Goal: Task Accomplishment & Management: Manage account settings

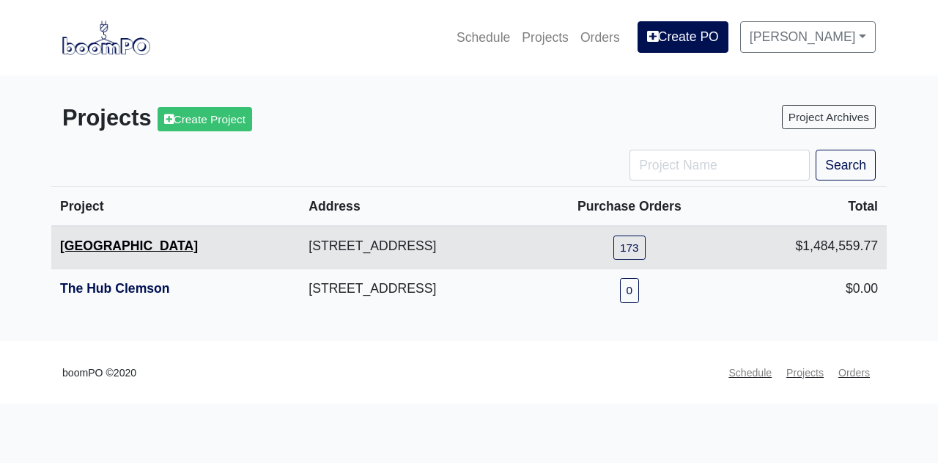
click at [109, 245] on link "[GEOGRAPHIC_DATA]" at bounding box center [129, 245] width 138 height 15
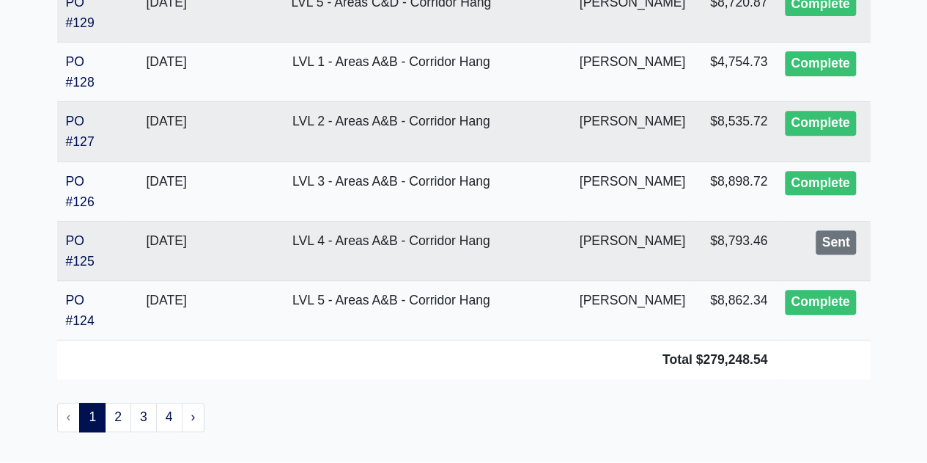
scroll to position [3097, 0]
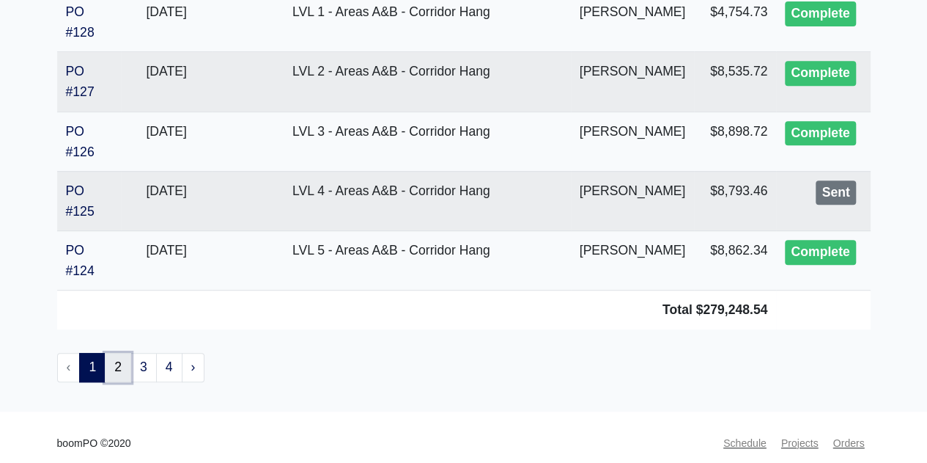
click at [118, 353] on link "2" at bounding box center [118, 367] width 26 height 29
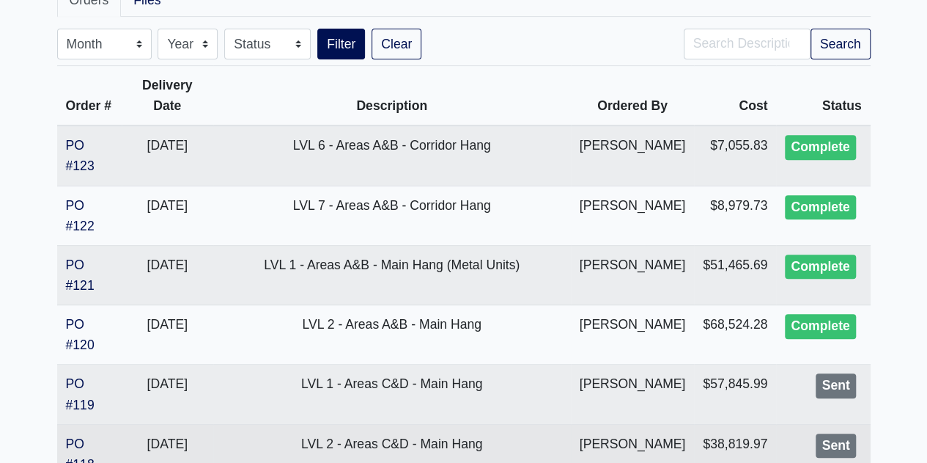
scroll to position [587, 0]
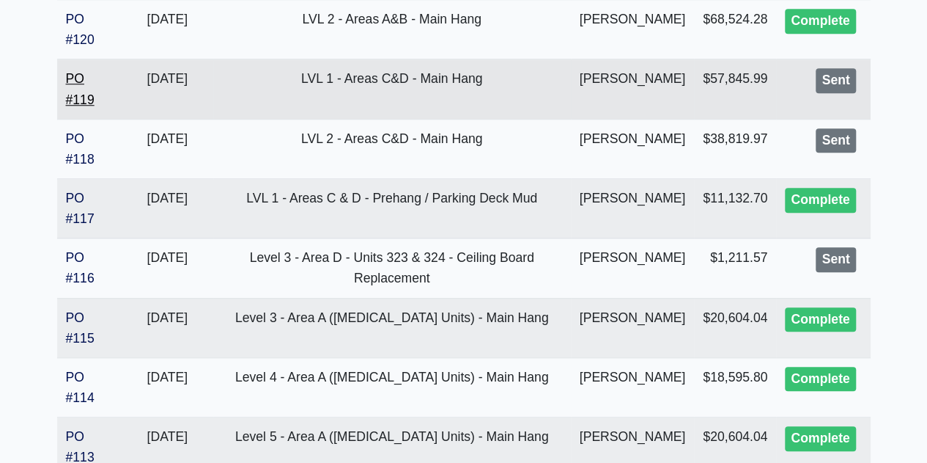
click at [76, 93] on link "PO #119" at bounding box center [80, 88] width 29 height 35
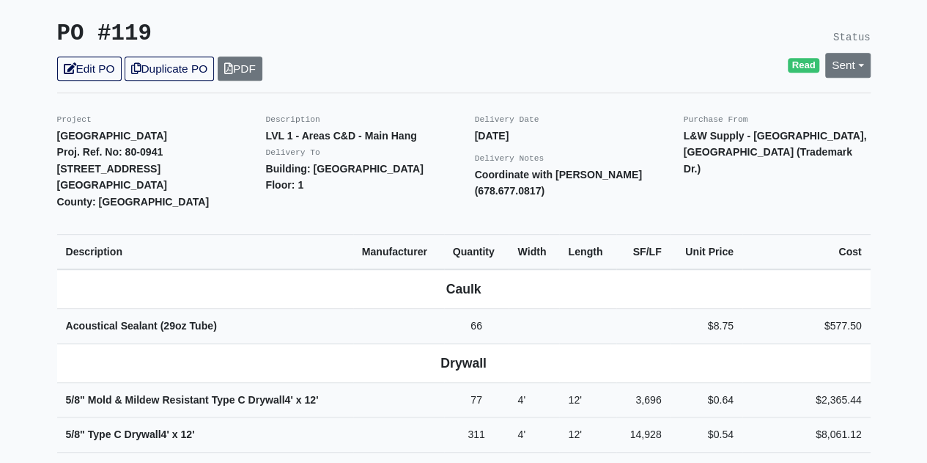
scroll to position [147, 0]
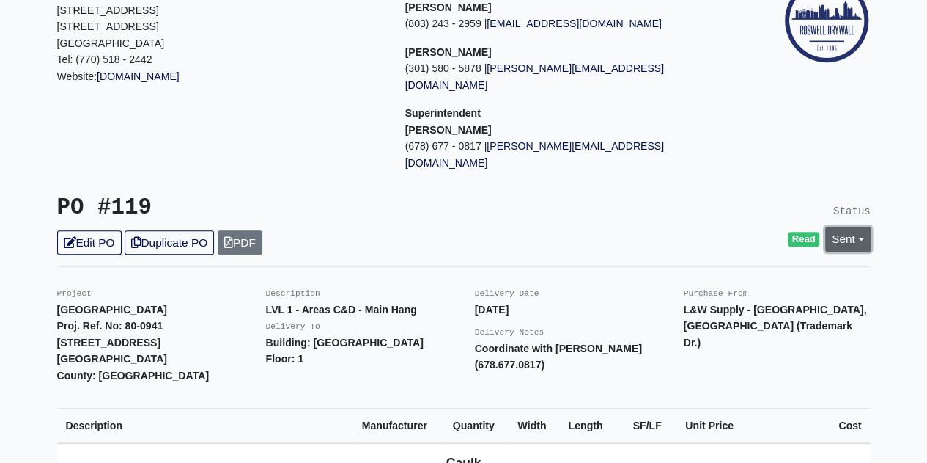
click at [831, 227] on link "Sent" at bounding box center [848, 239] width 45 height 24
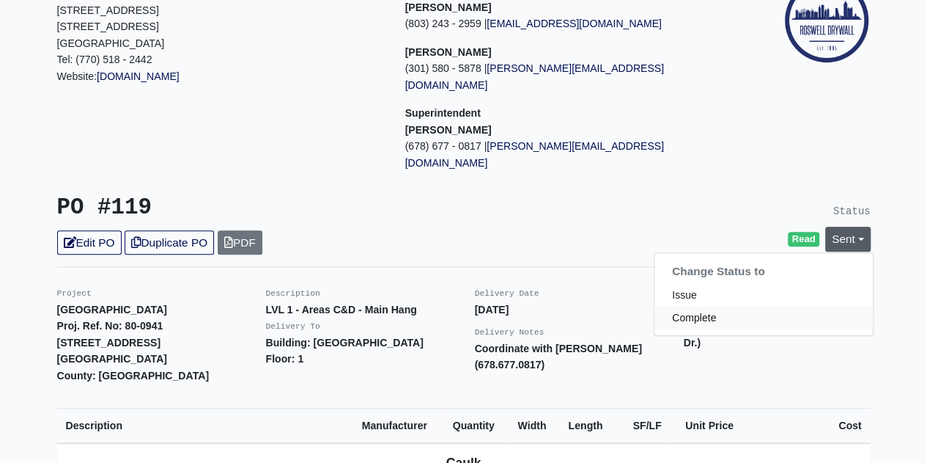
click at [770, 306] on link "Complete" at bounding box center [764, 317] width 218 height 23
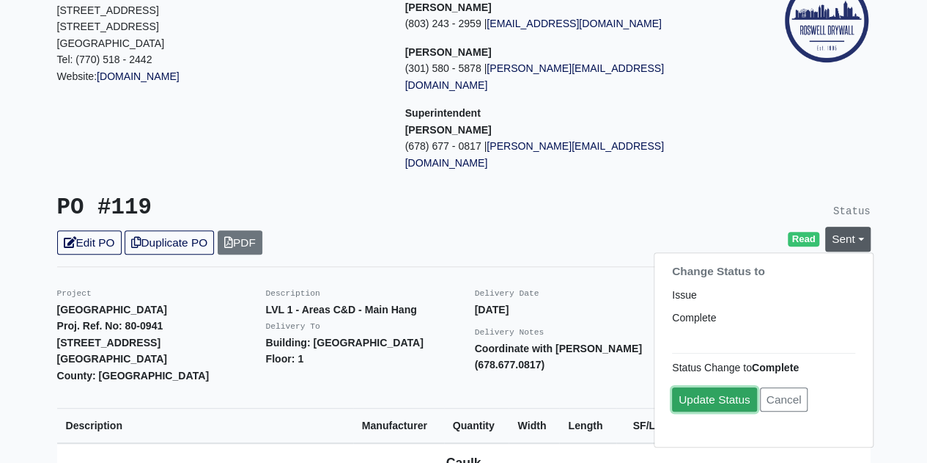
click at [716, 388] on link "Update Status" at bounding box center [714, 400] width 85 height 24
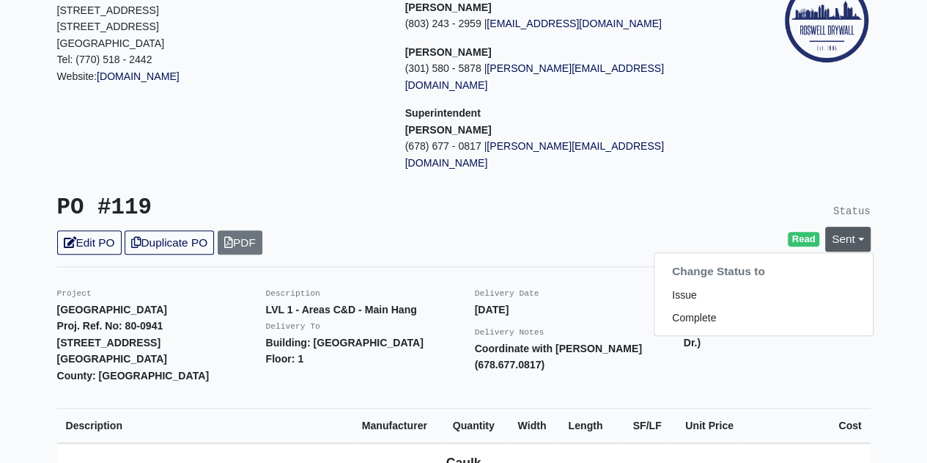
click at [534, 227] on div "Read Sent Change Status to Issue Complete" at bounding box center [673, 239] width 396 height 24
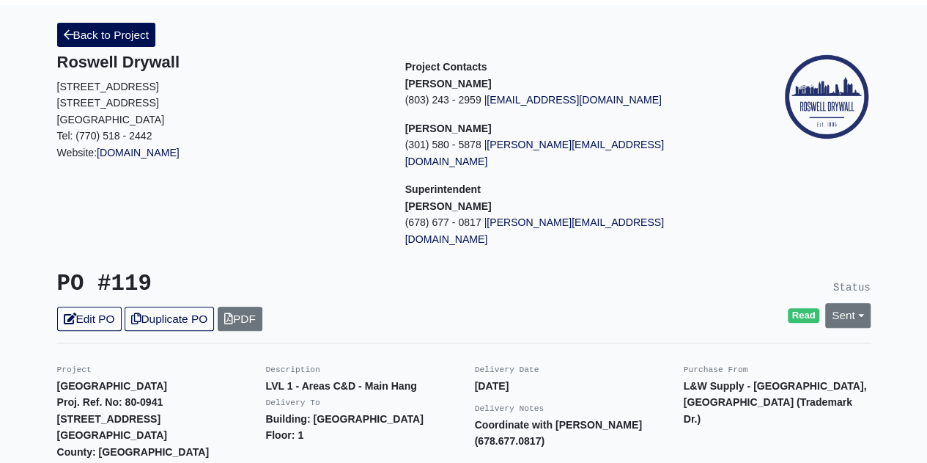
scroll to position [0, 0]
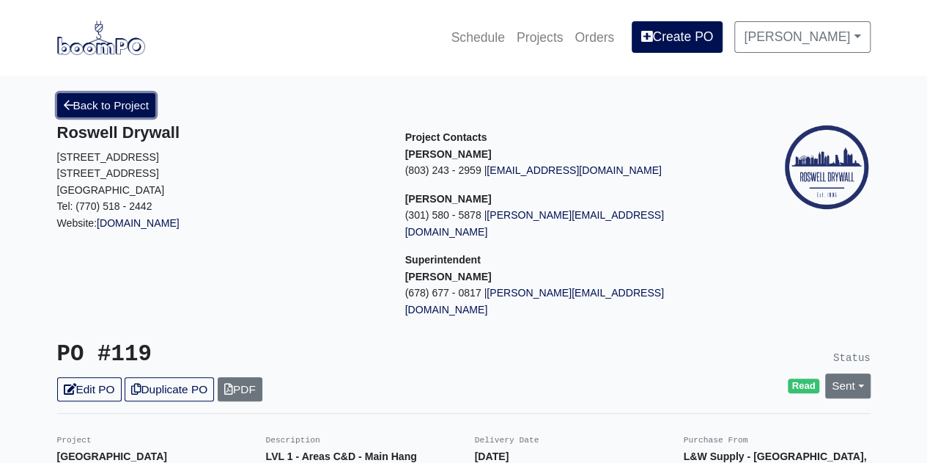
click at [98, 94] on link "Back to Project" at bounding box center [106, 105] width 99 height 24
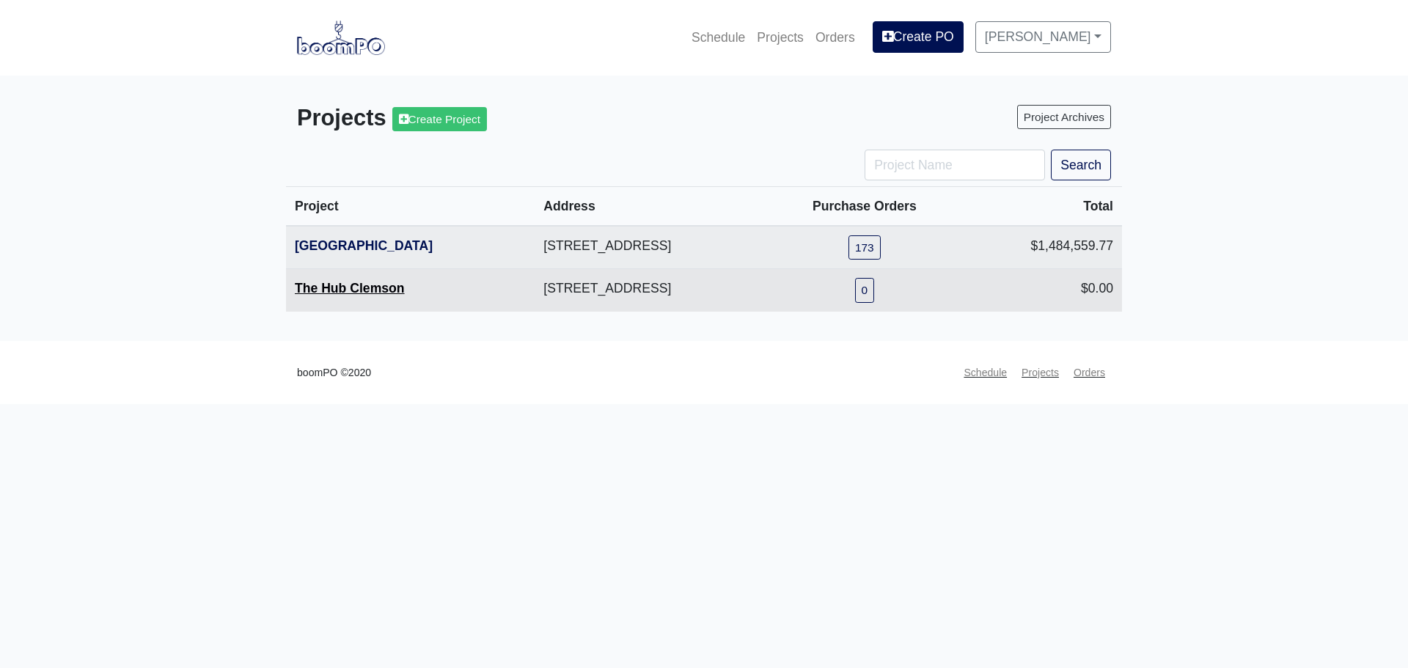
click at [350, 293] on link "The Hub Clemson" at bounding box center [350, 288] width 110 height 15
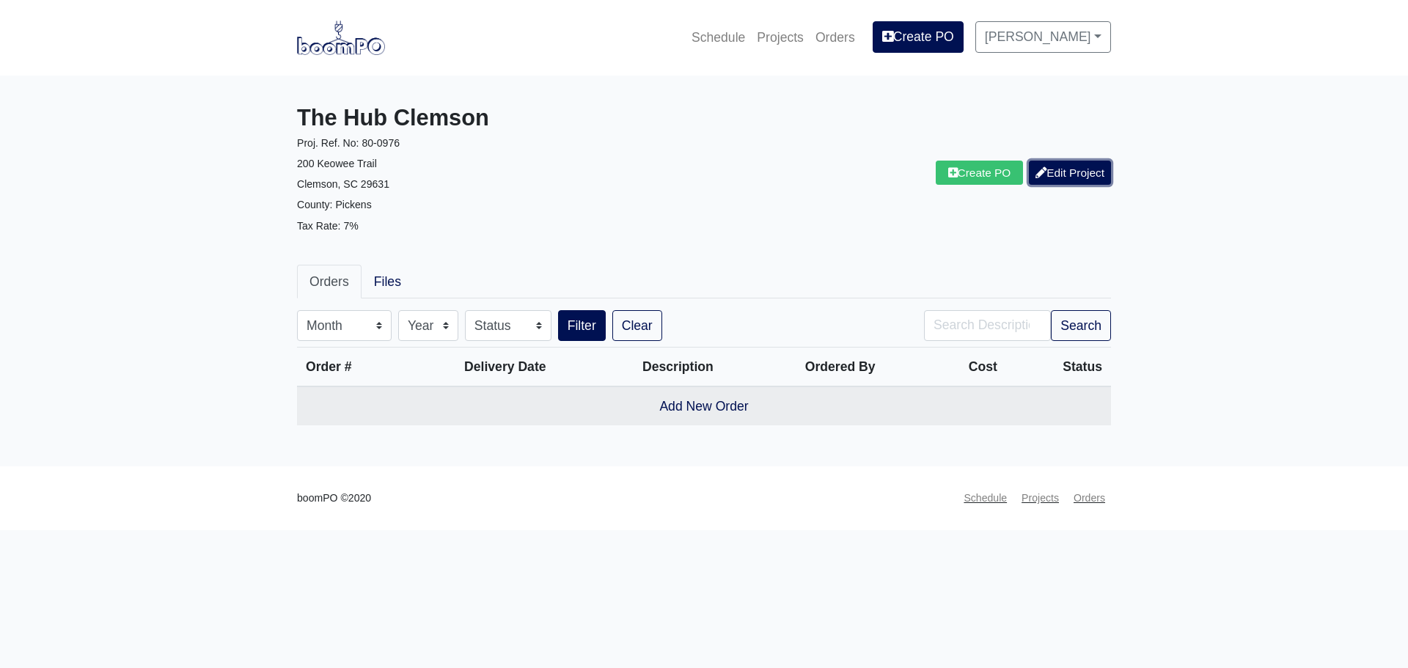
click at [1051, 177] on link "Edit Project" at bounding box center [1070, 173] width 82 height 24
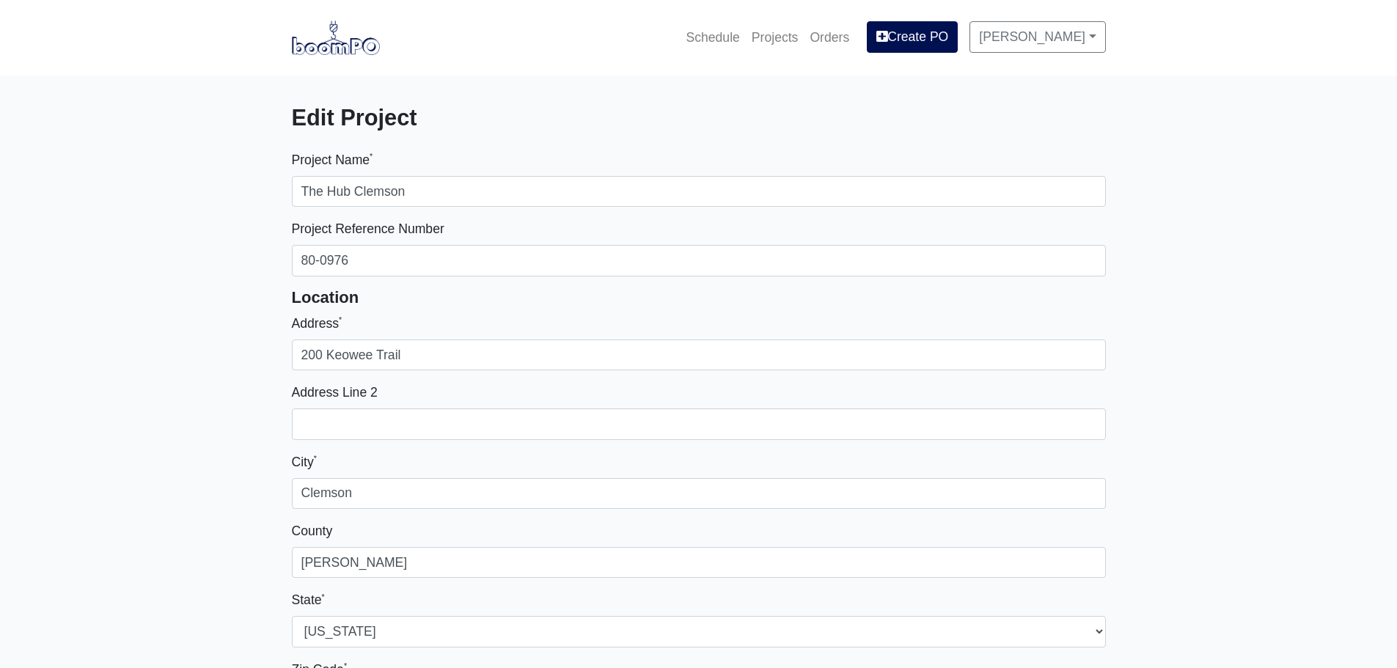
select select
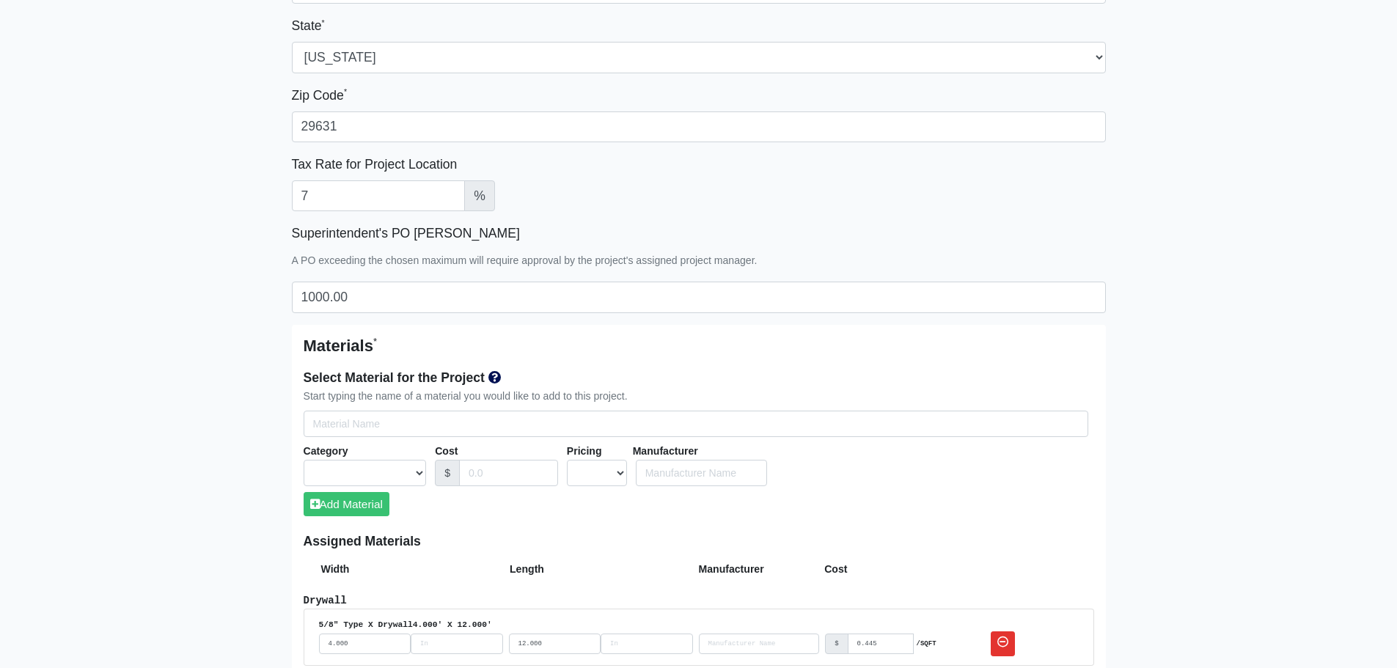
scroll to position [807, 0]
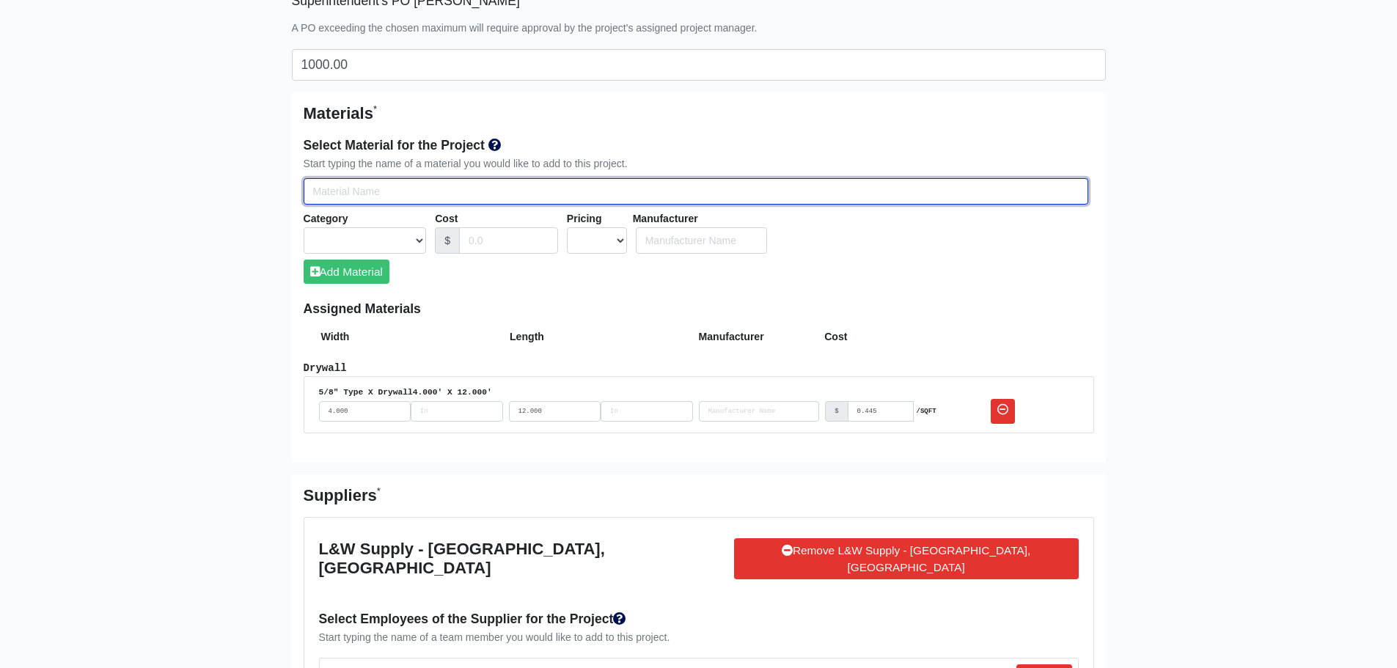
click at [436, 195] on input "Select Team Members for the Project" at bounding box center [696, 191] width 785 height 27
type input "7"
select select
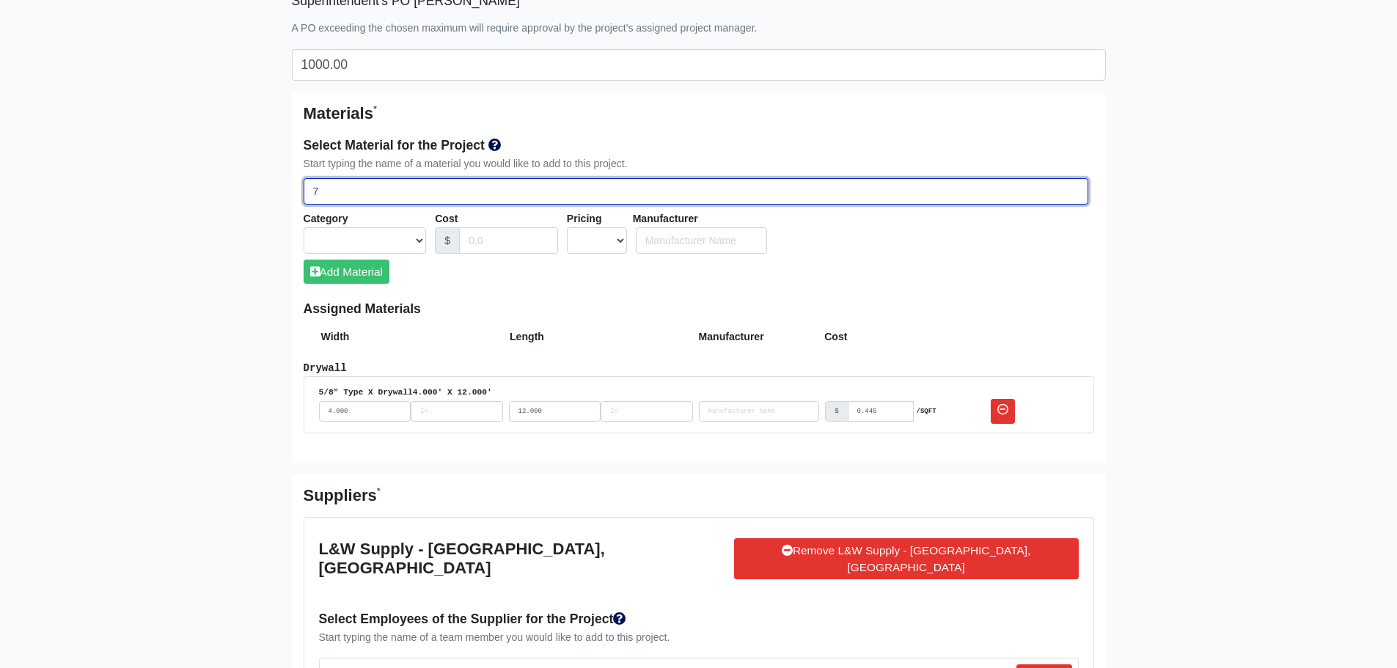
select select
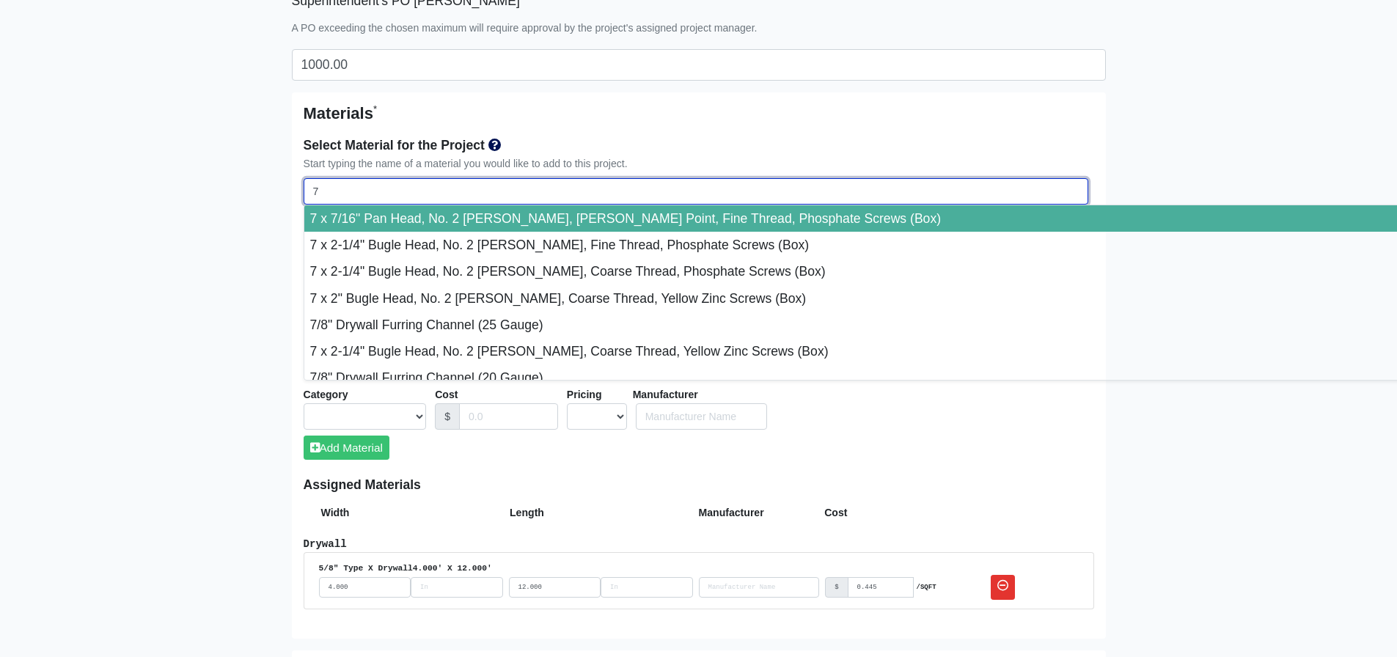
type input "7/"
select select
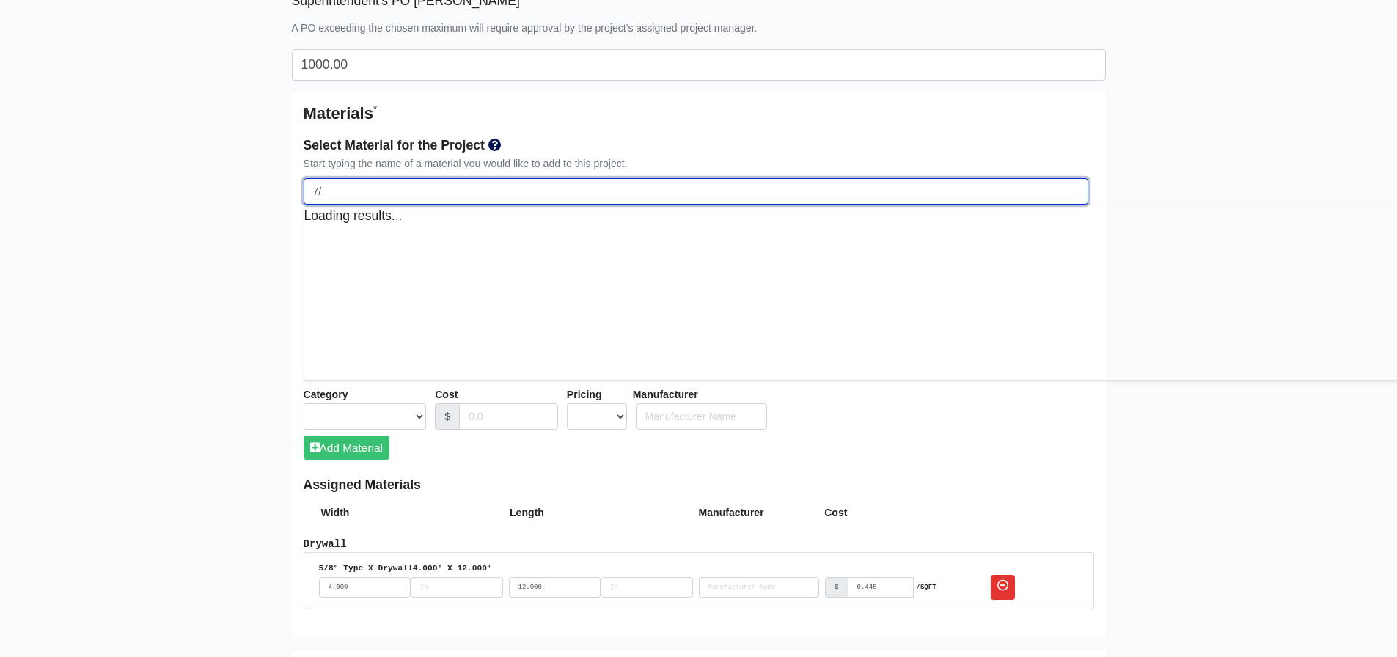
select select
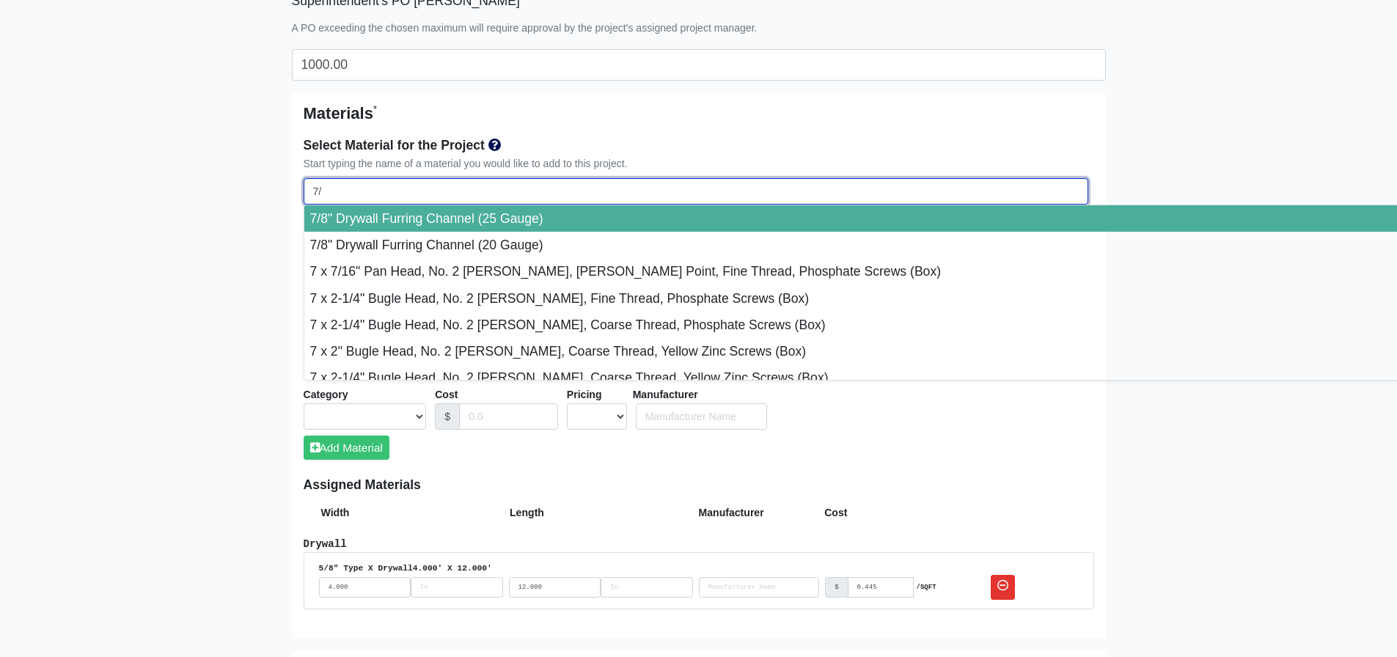
type input "7/8"
select select
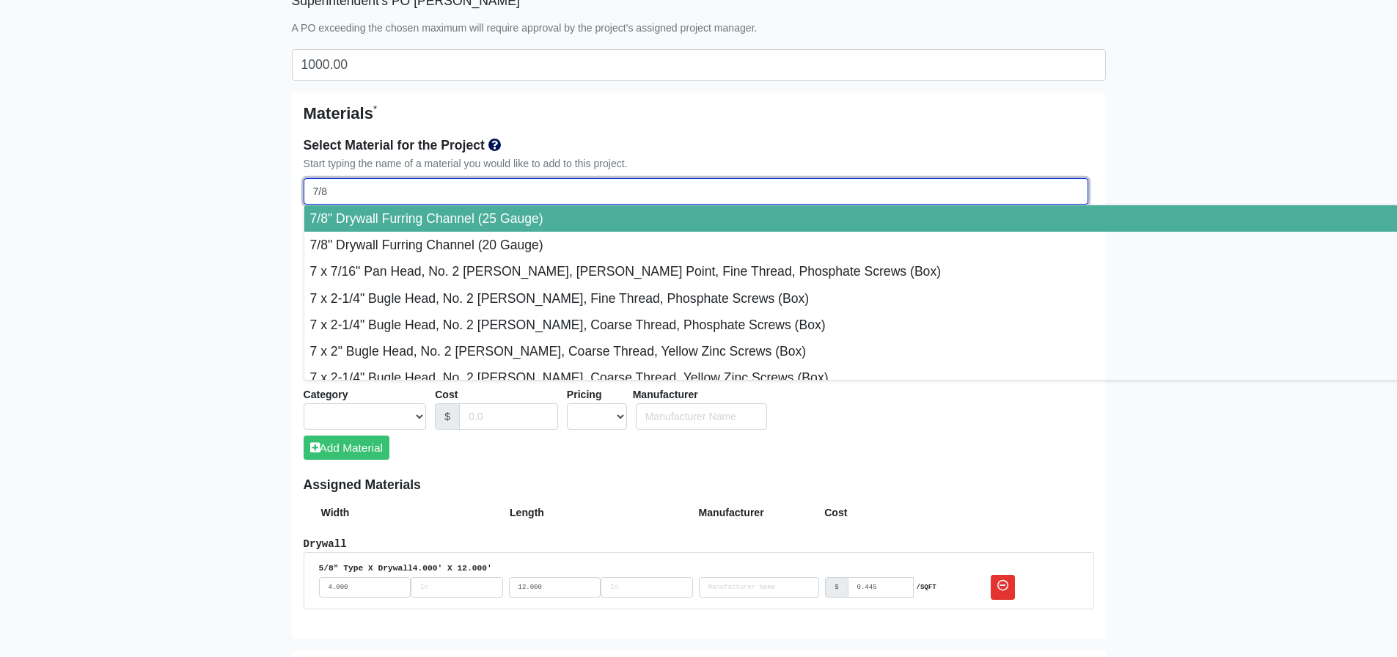
type input "7/8""
select select
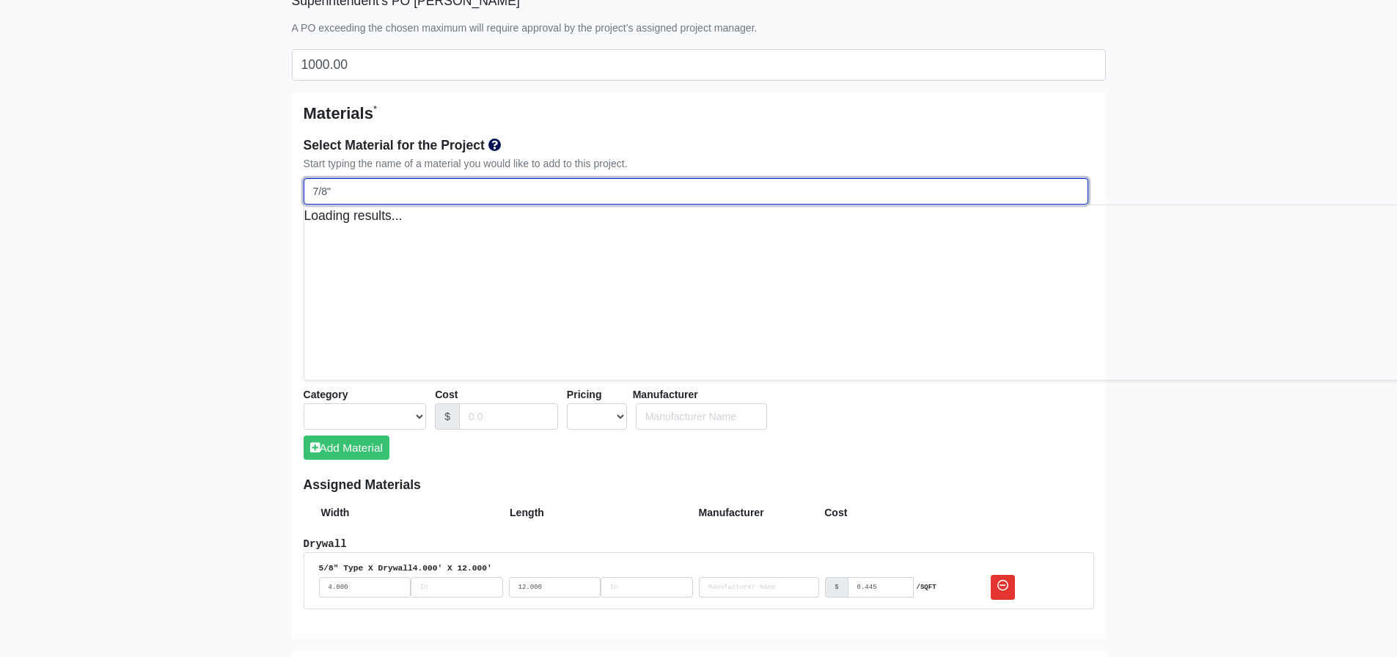
select select
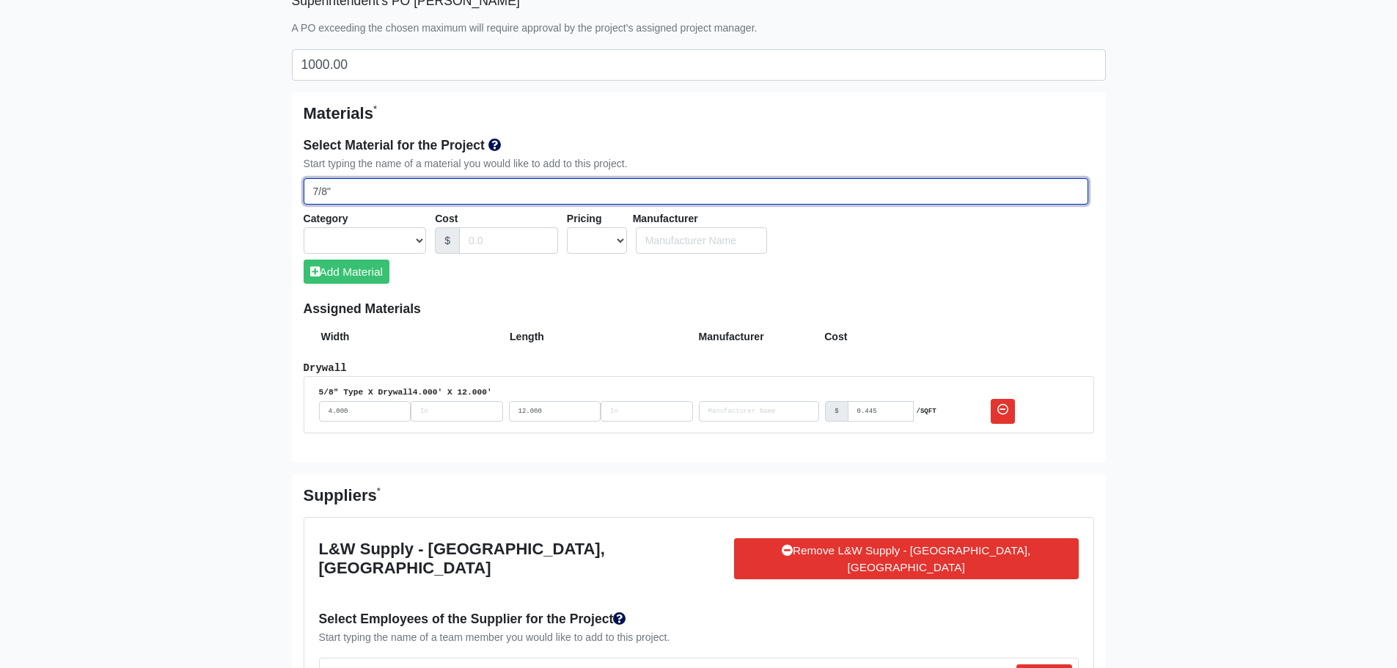
type input "7/8""
select select
type input "7/8" D"
select select
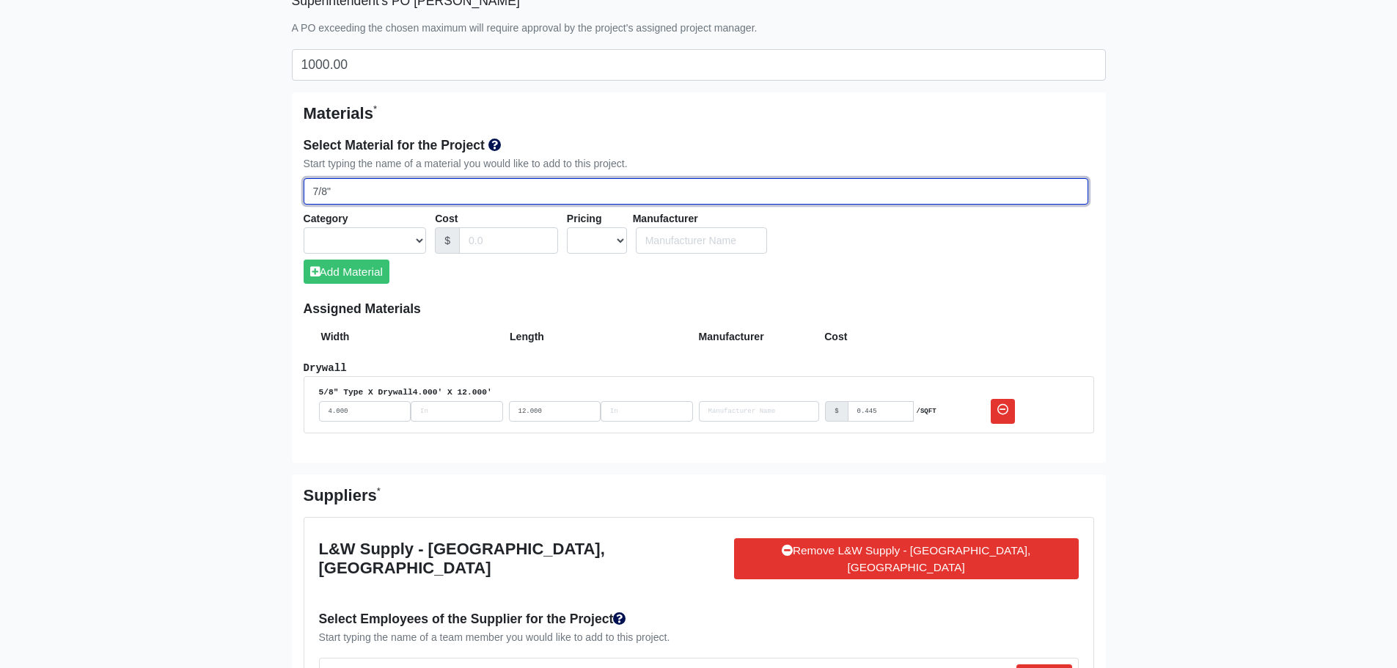
select select
type input "7/8" DW"
select select
type input "7/8" DWF"
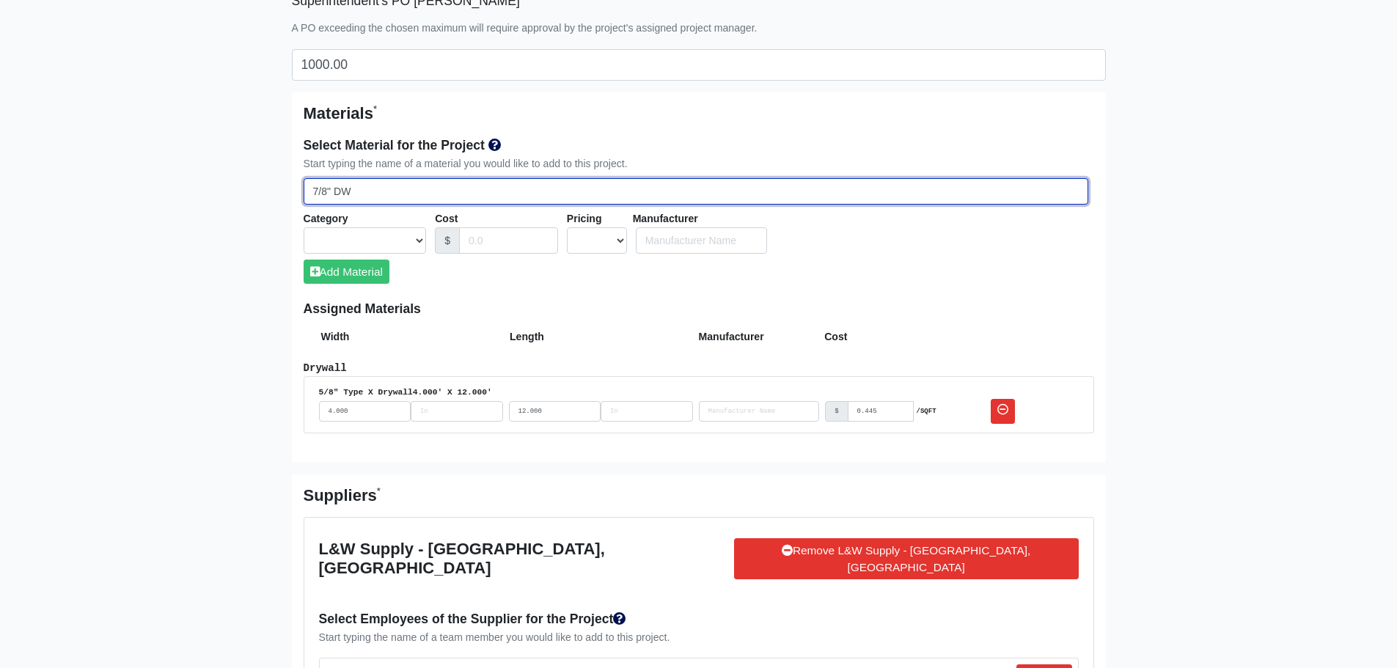
select select
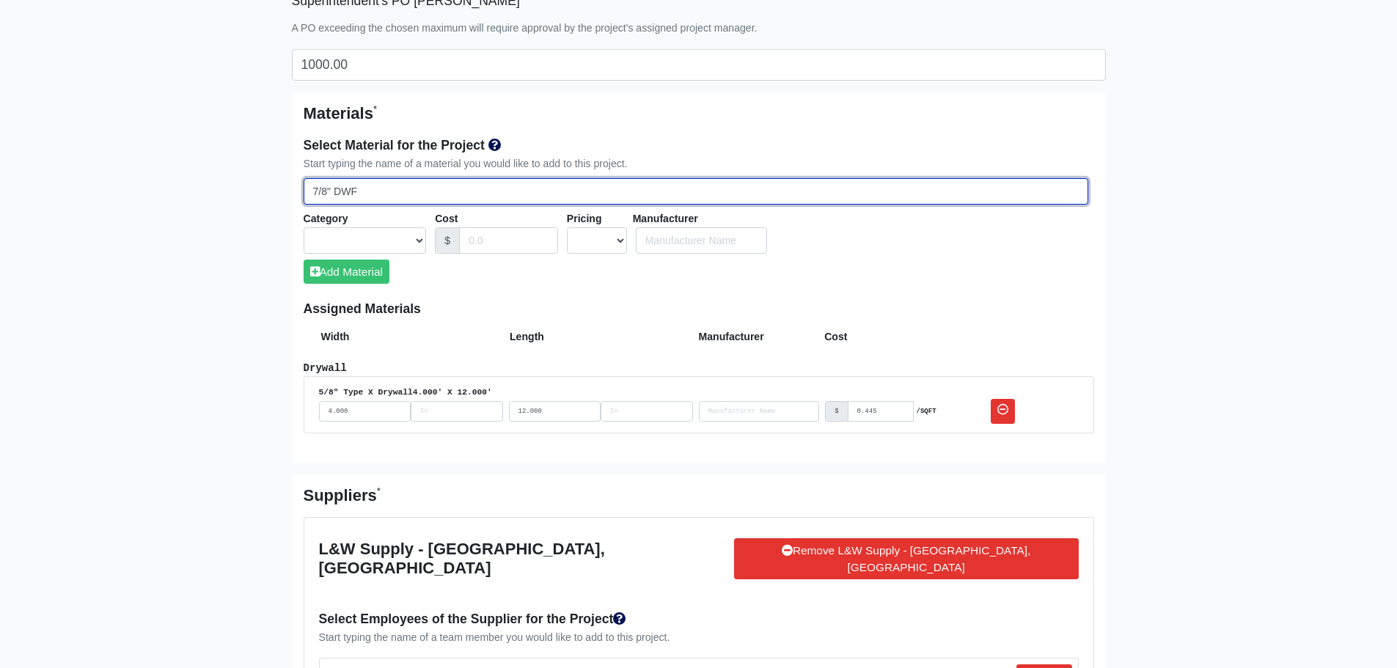
select select
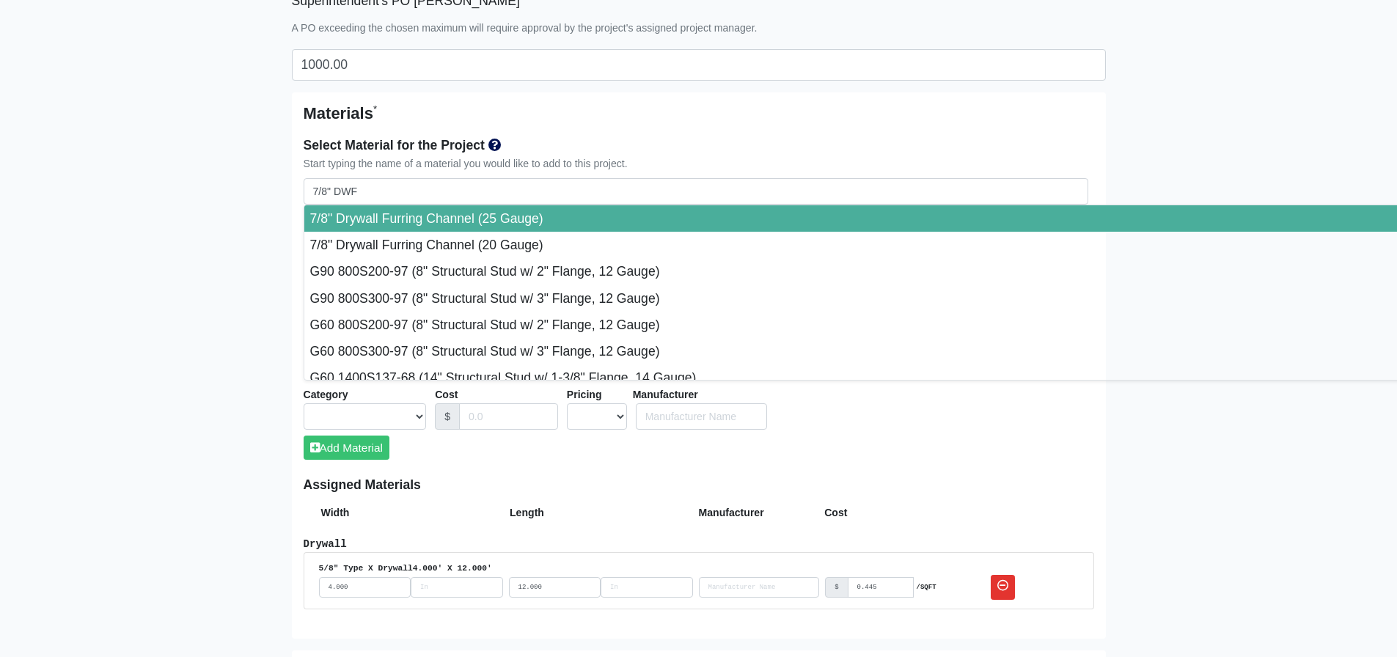
type input "7/8" Drywall Furring Channel (25 Gauge)"
select select "[object Object]"
select select "1"
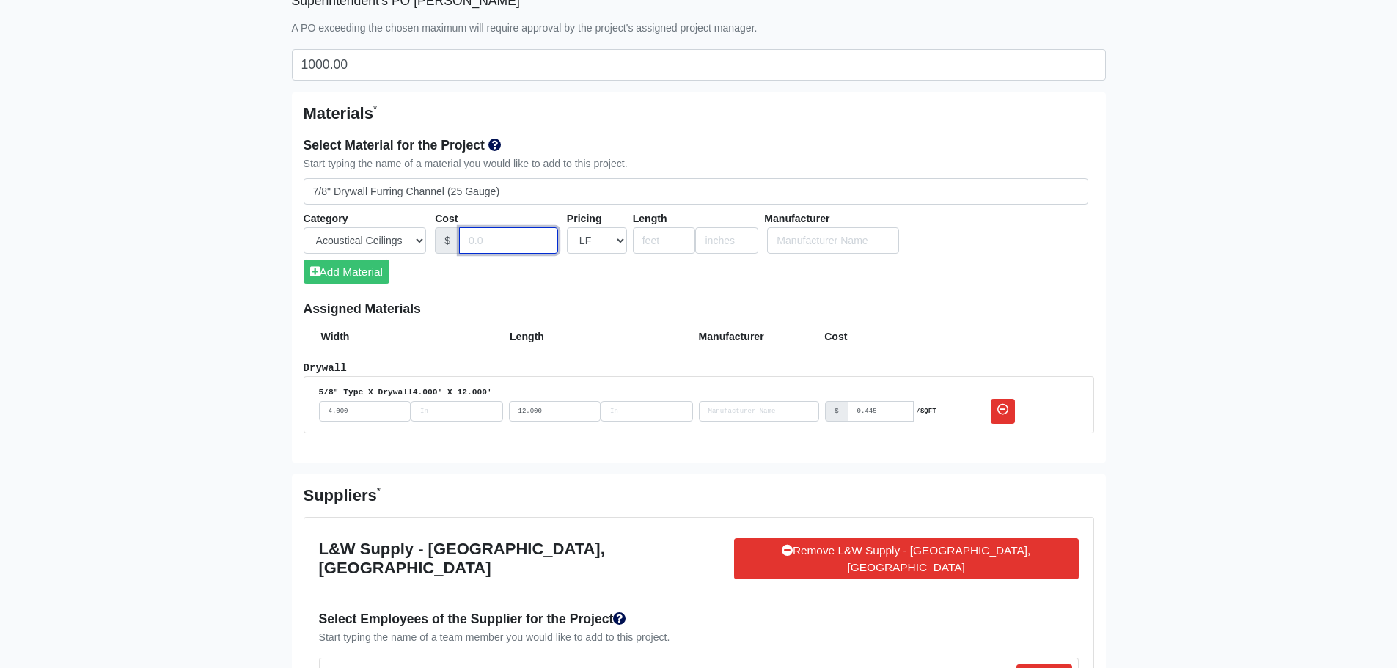
click at [514, 242] on input "Cost" at bounding box center [508, 240] width 99 height 27
type input ".335"
type input "10"
click at [537, 258] on div "Select Material for the Project Start typing the name of a material you would l…" at bounding box center [699, 215] width 790 height 172
click at [369, 262] on button "Add Material" at bounding box center [347, 272] width 86 height 24
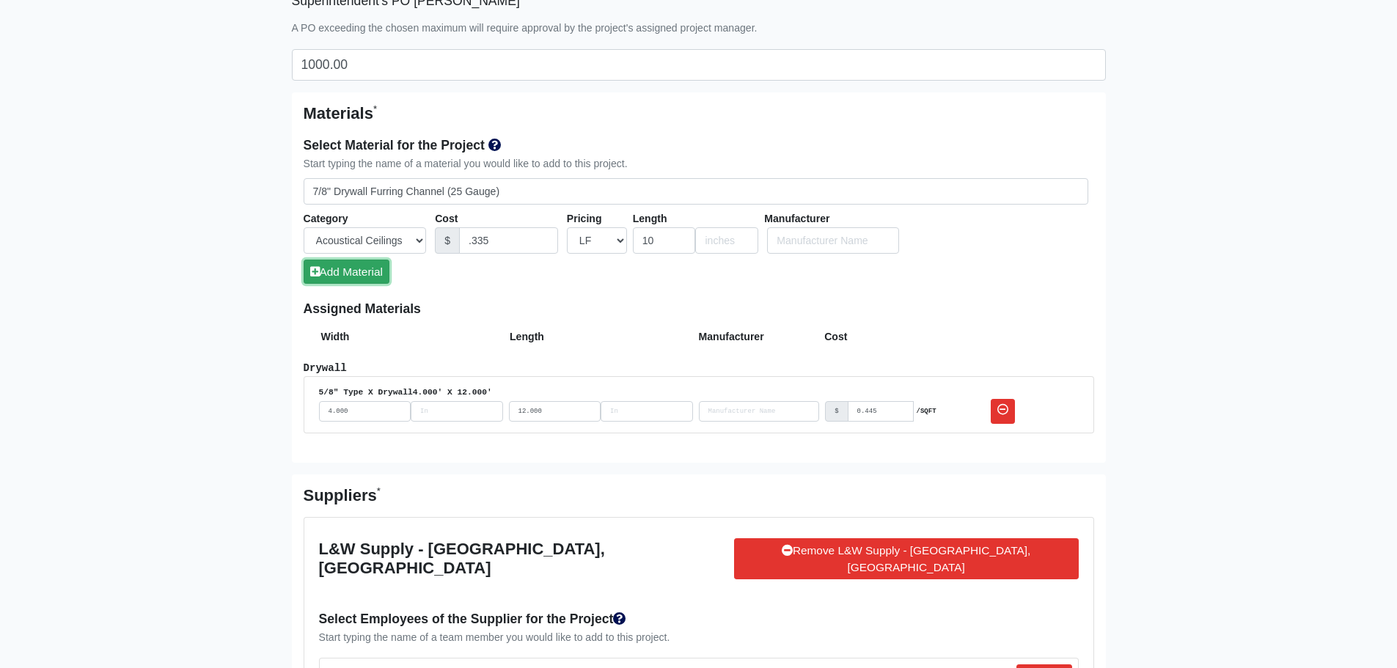
select select
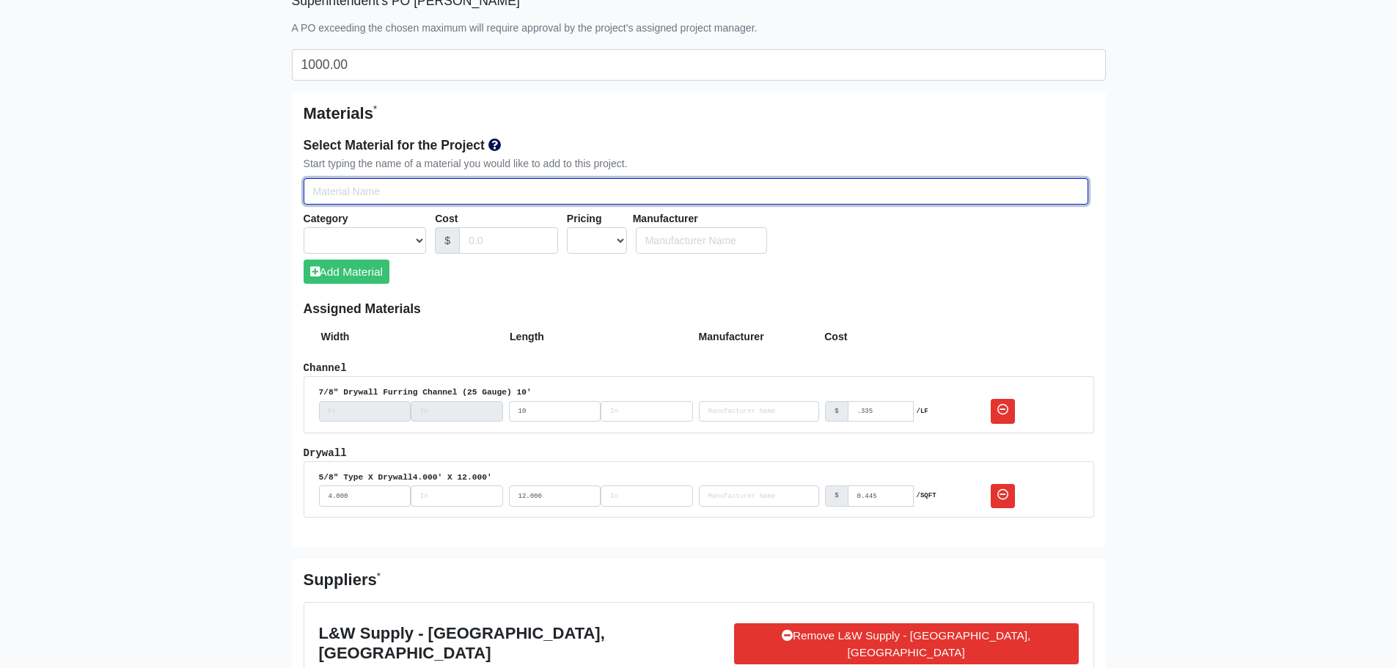
click at [371, 186] on input "Select Team Members for the Project" at bounding box center [696, 191] width 785 height 27
type input "1"
select select
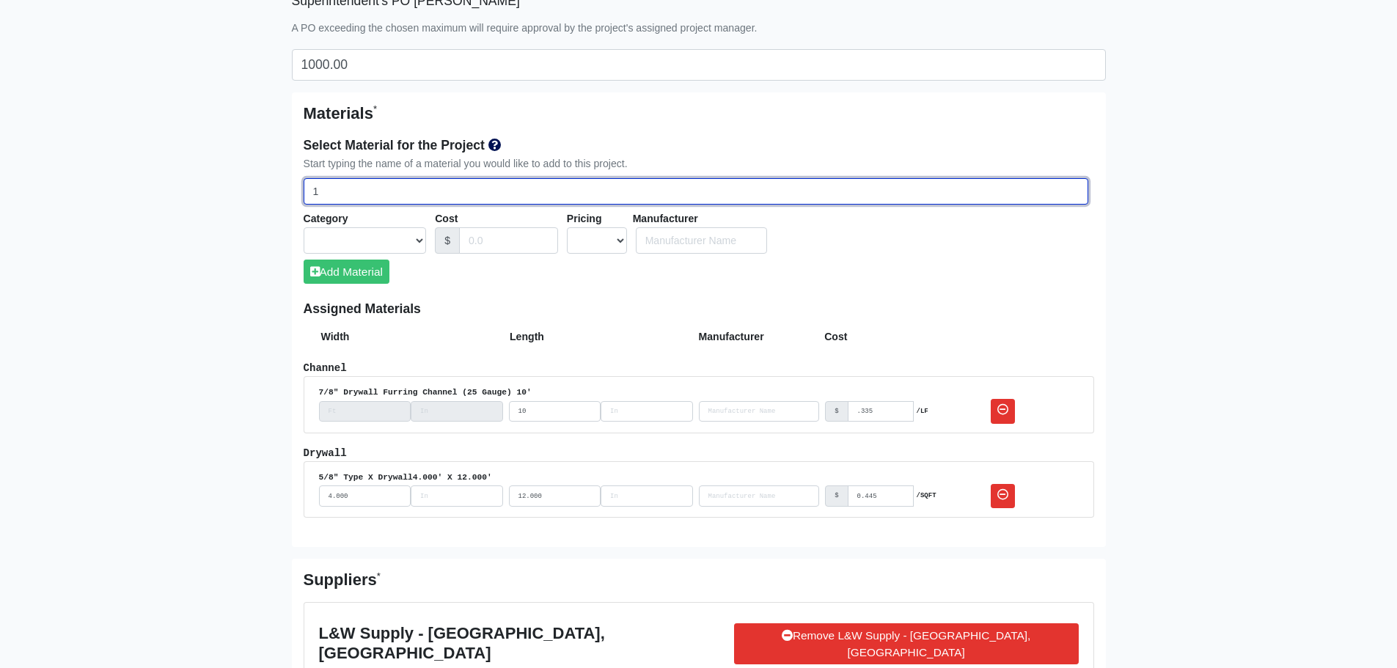
select select
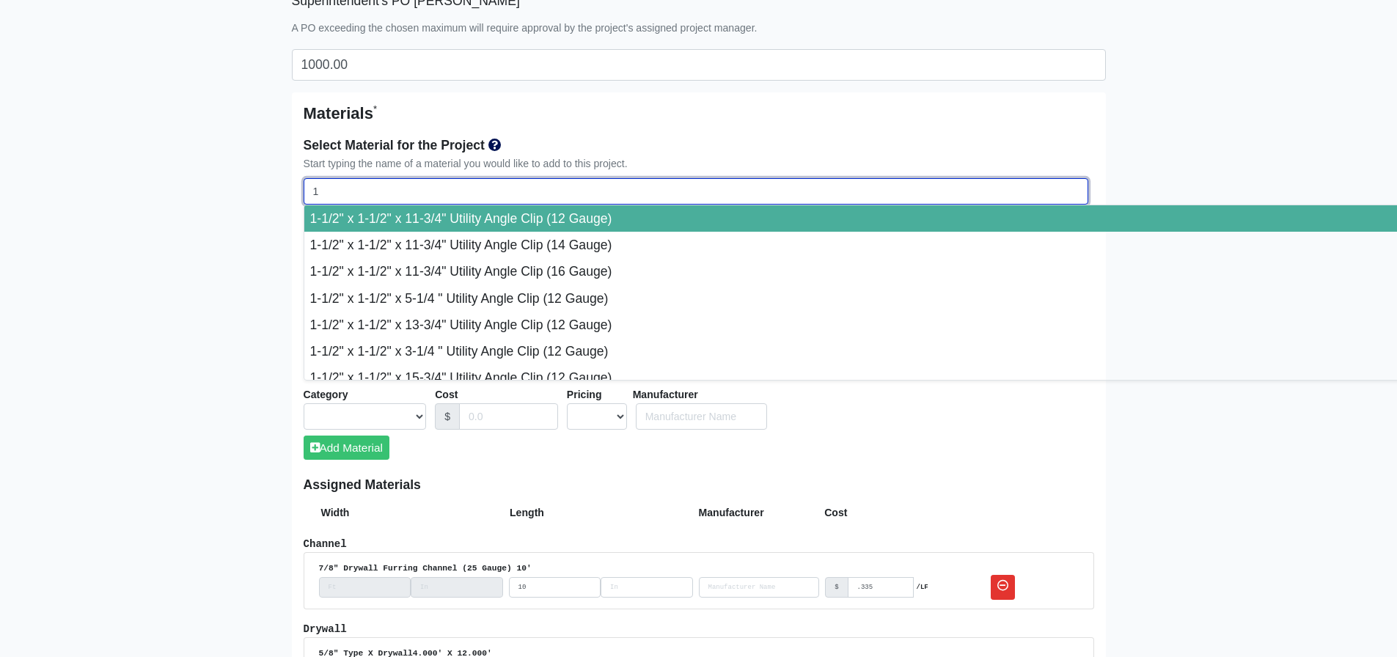
type input "1-"
select select
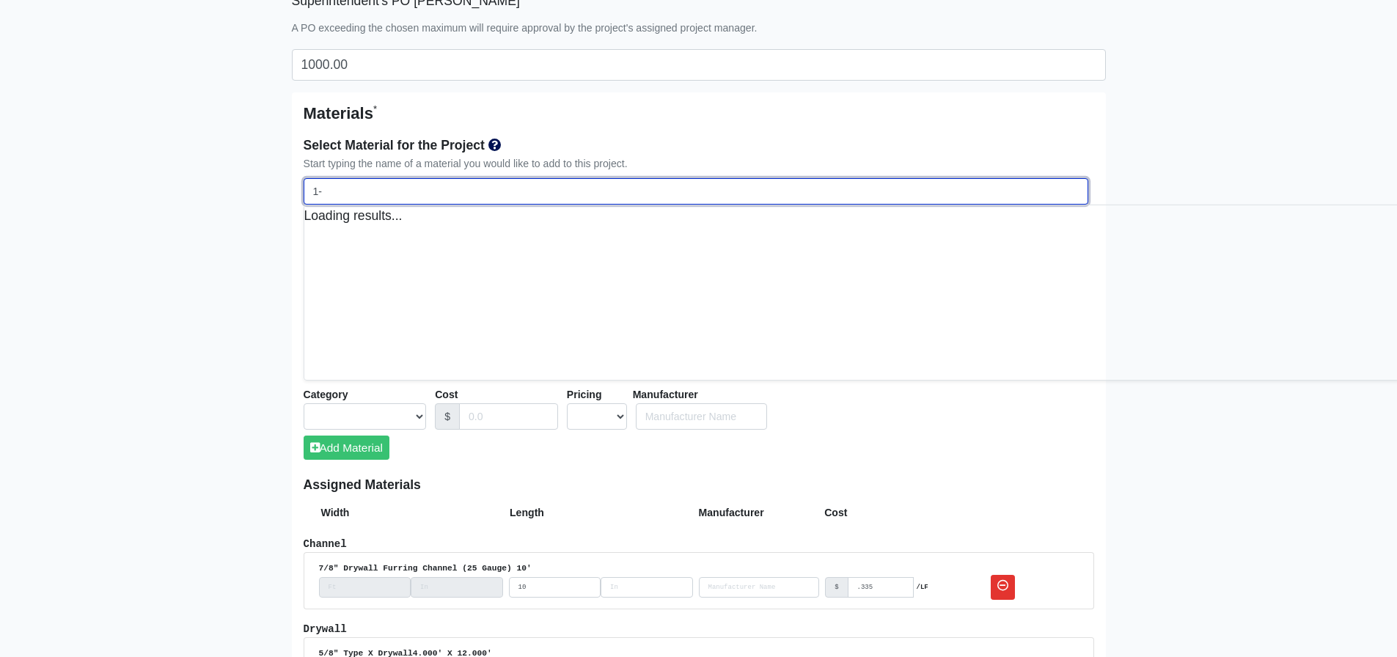
select select
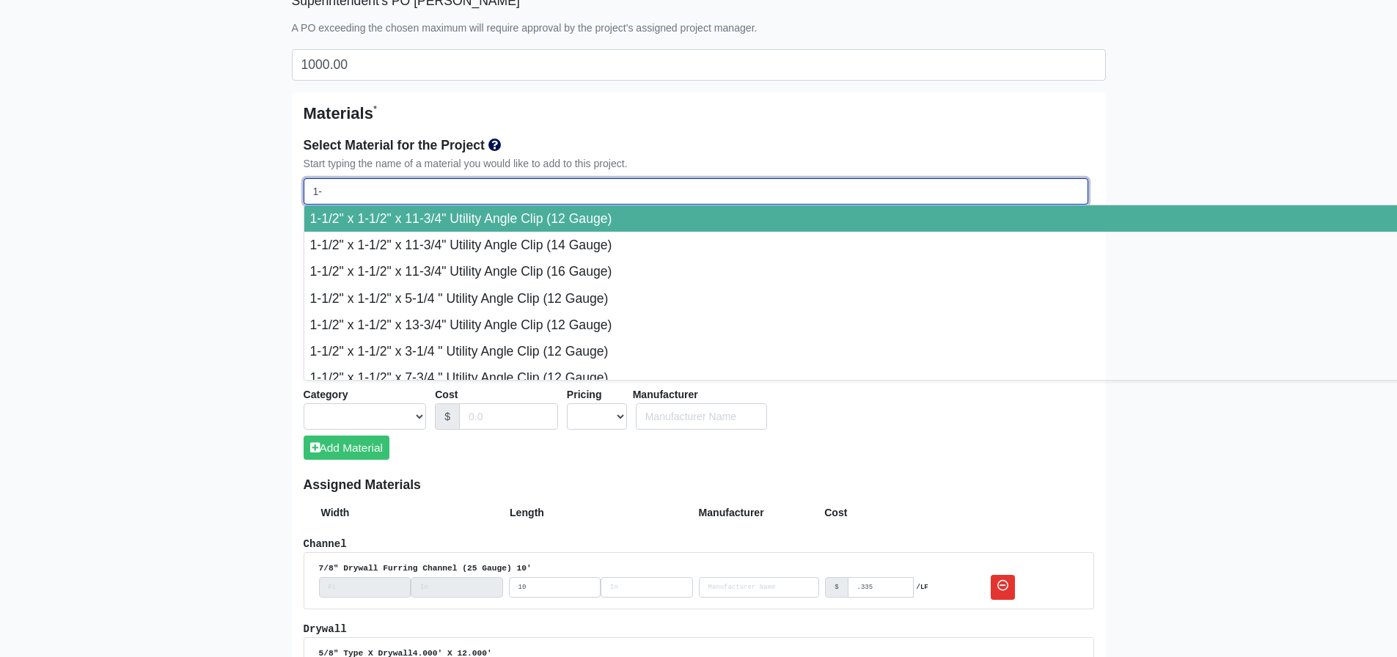
type input "1-1"
select select
type input "1-1/"
select select
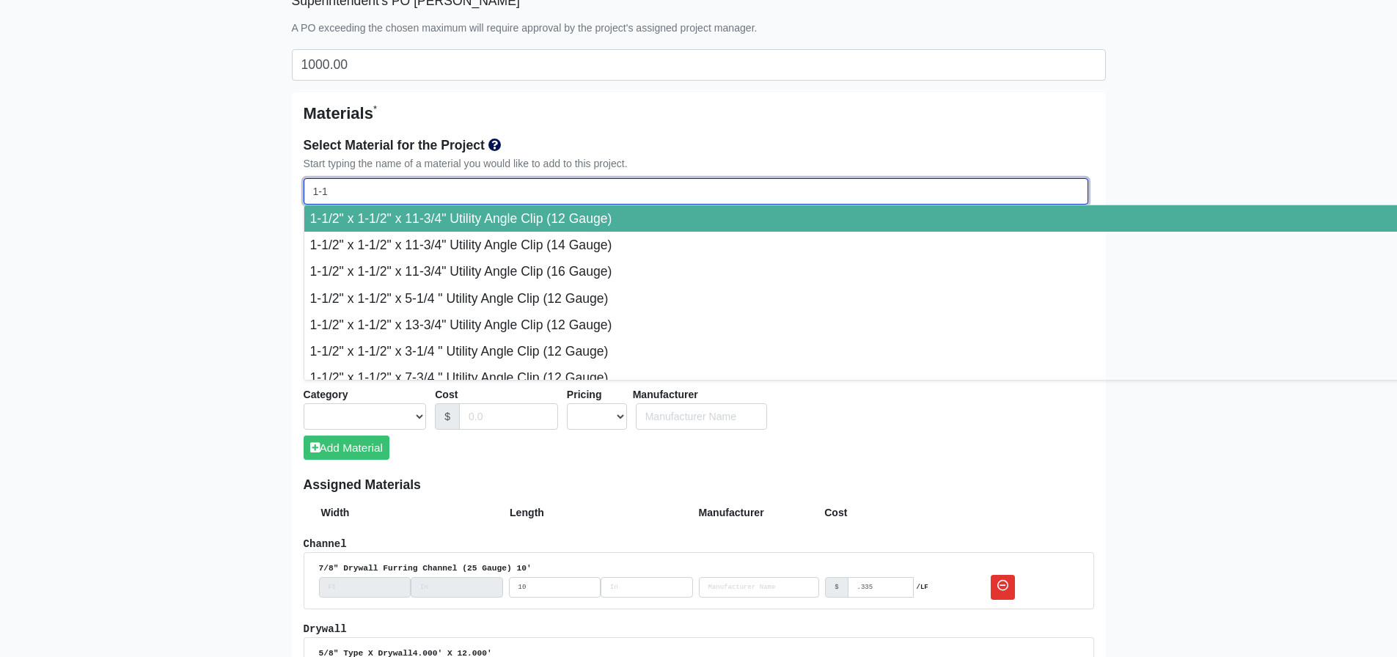
select select
type input "1-1/2"
select select
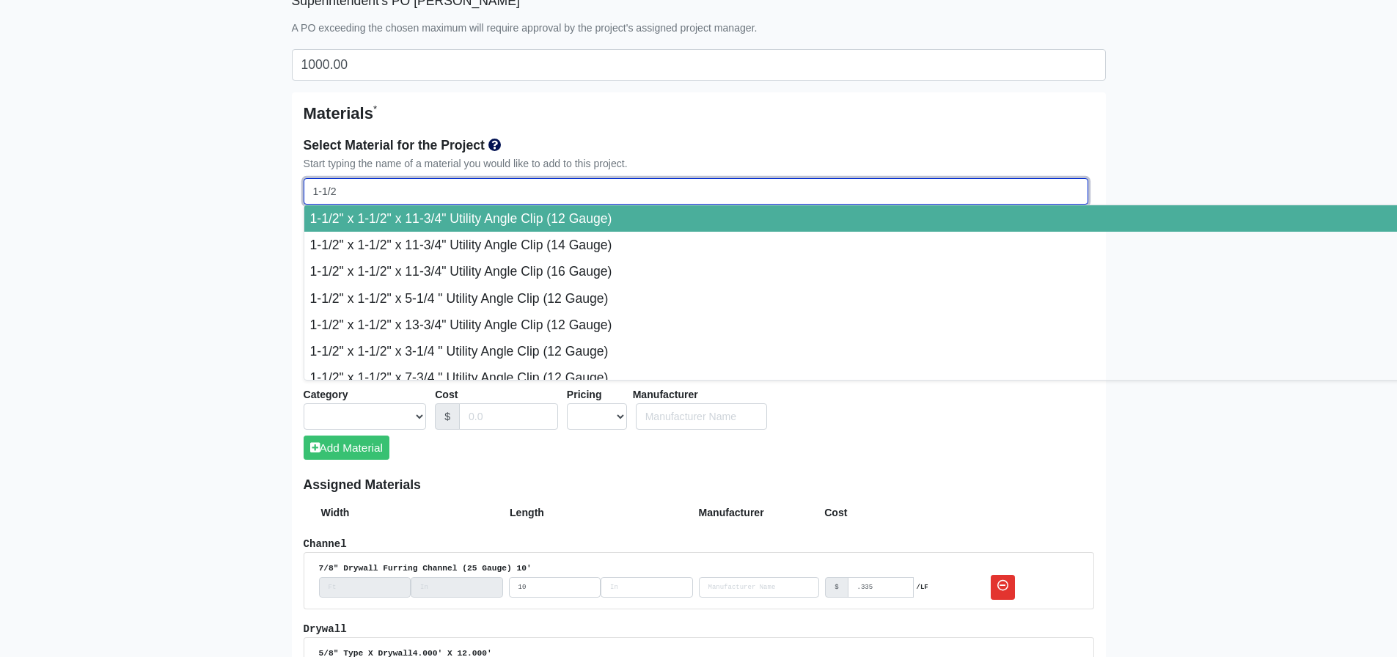
select select
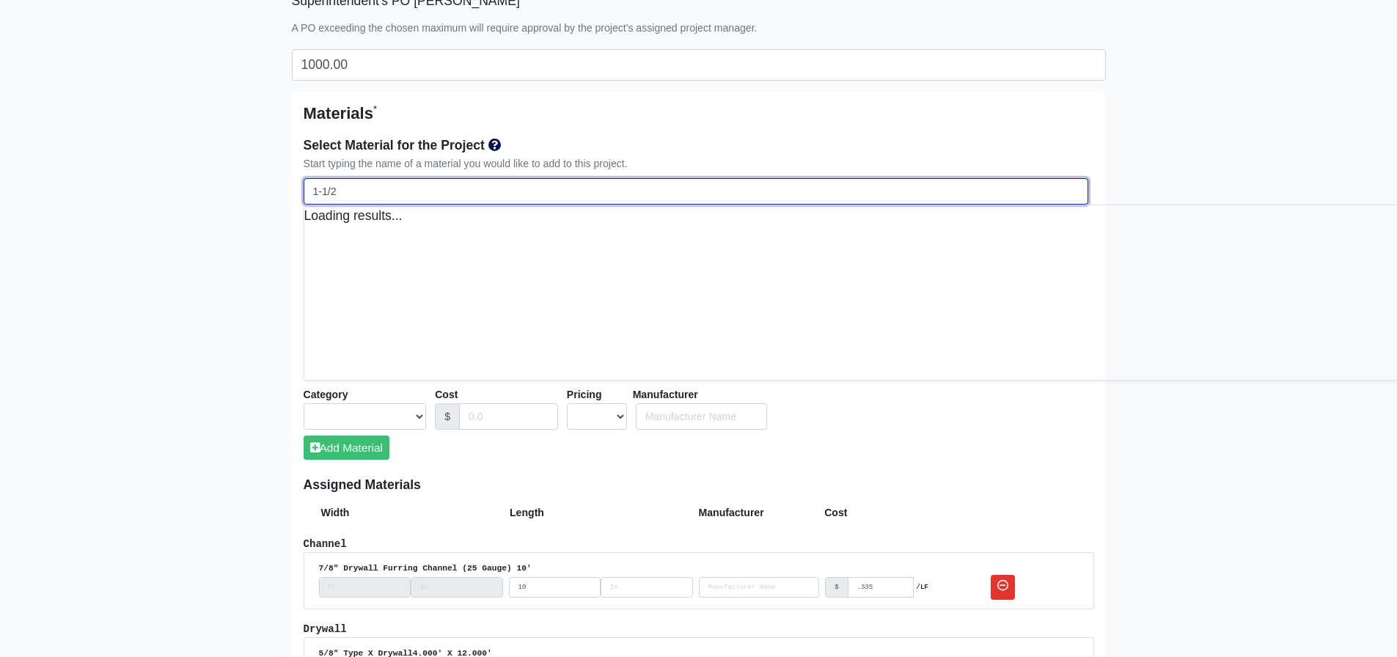
select select
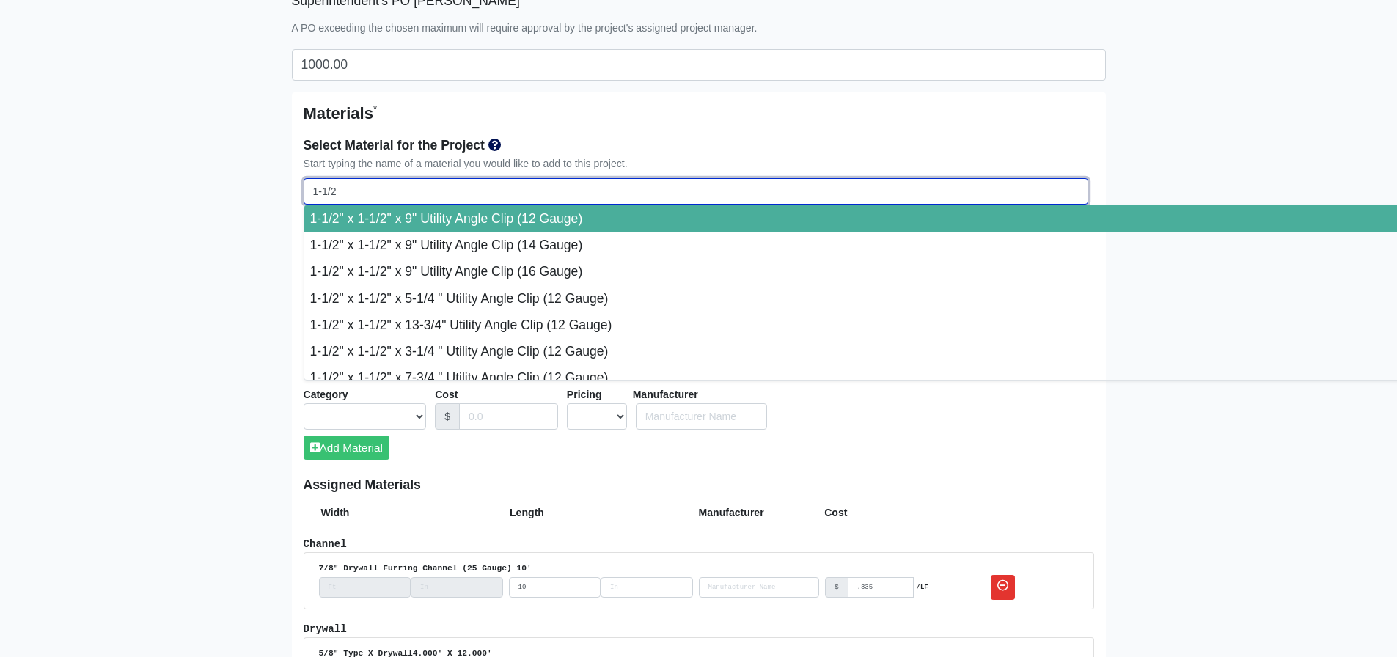
type input "1-1/2""
select select
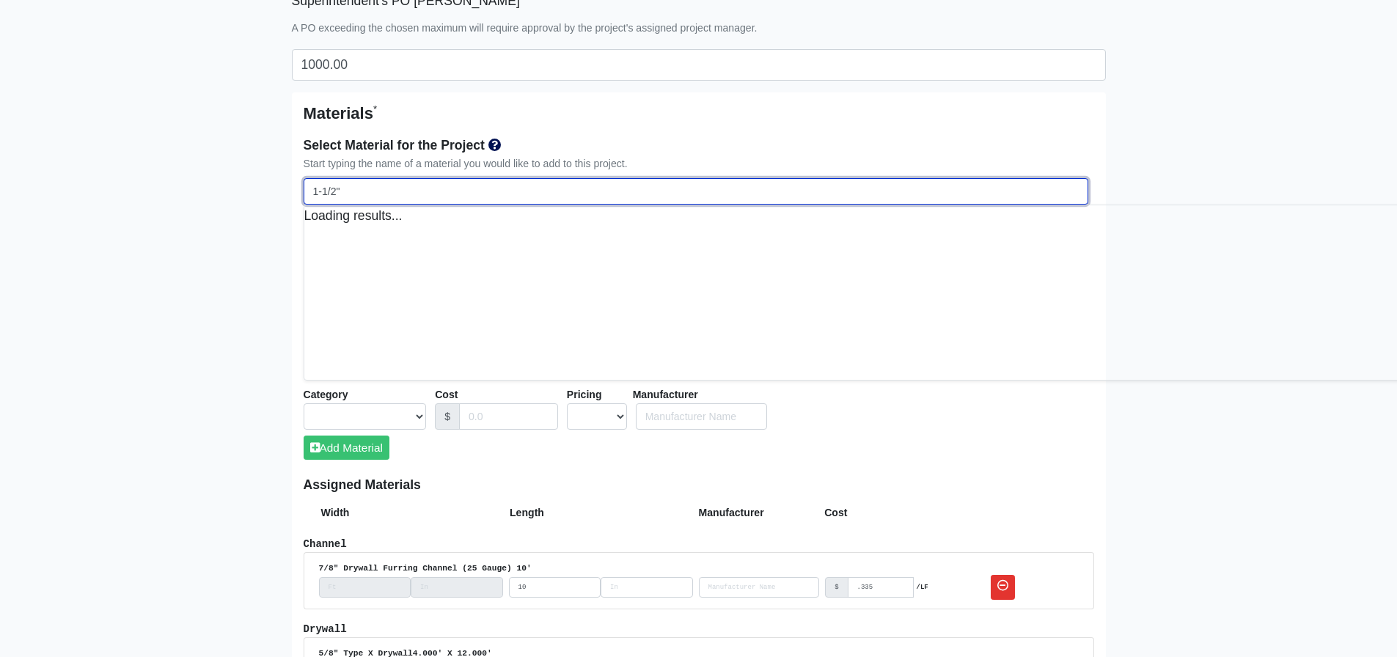
select select
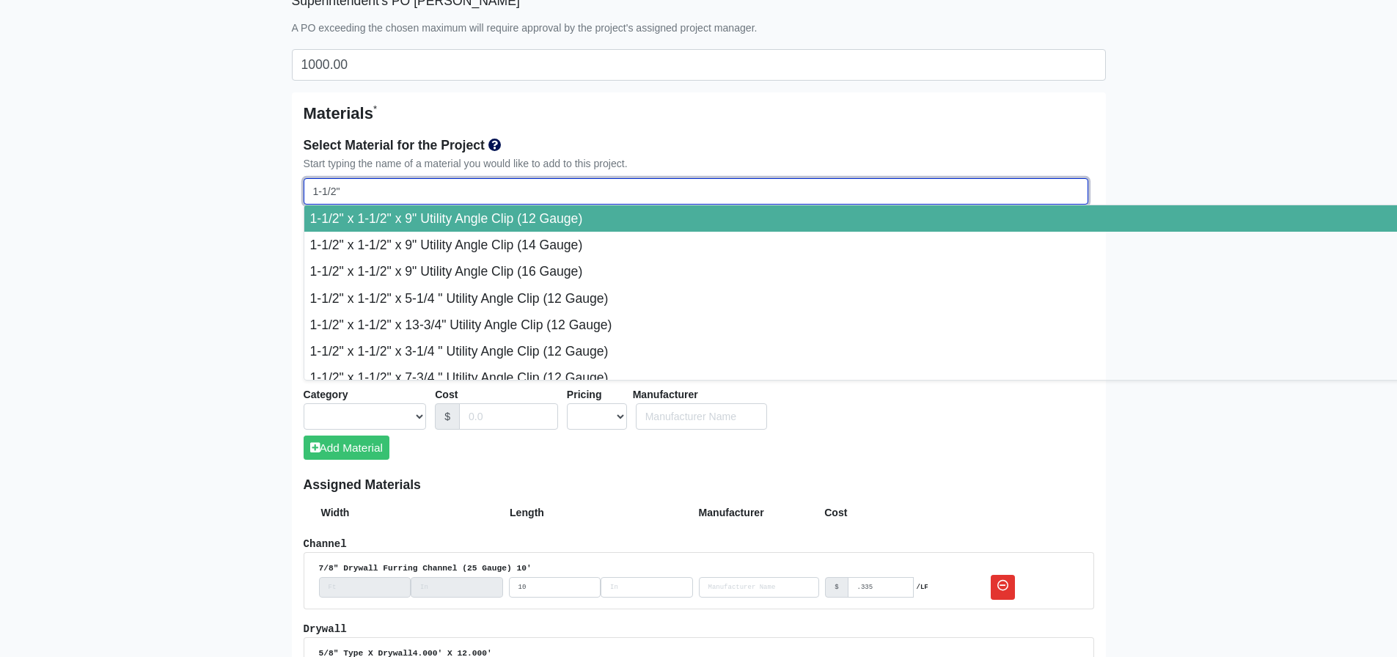
type input "1-1/2""
select select
type input "1-1/2" x"
select select
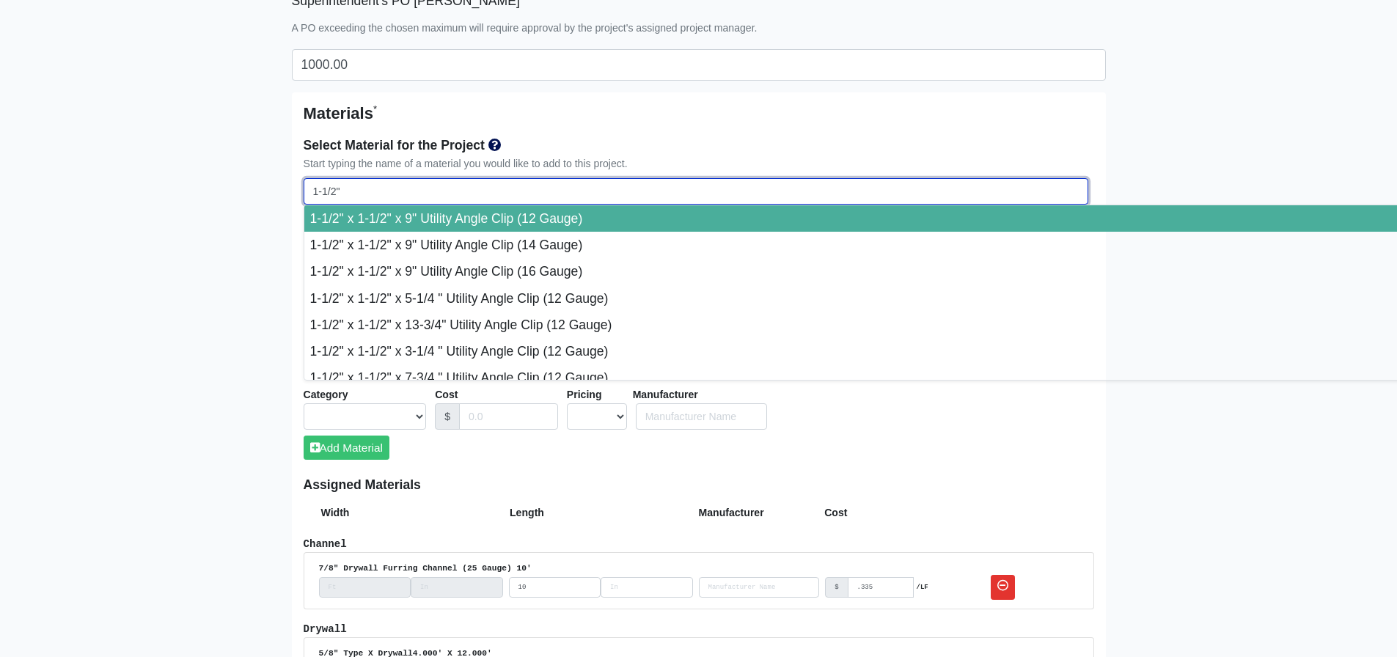
select select
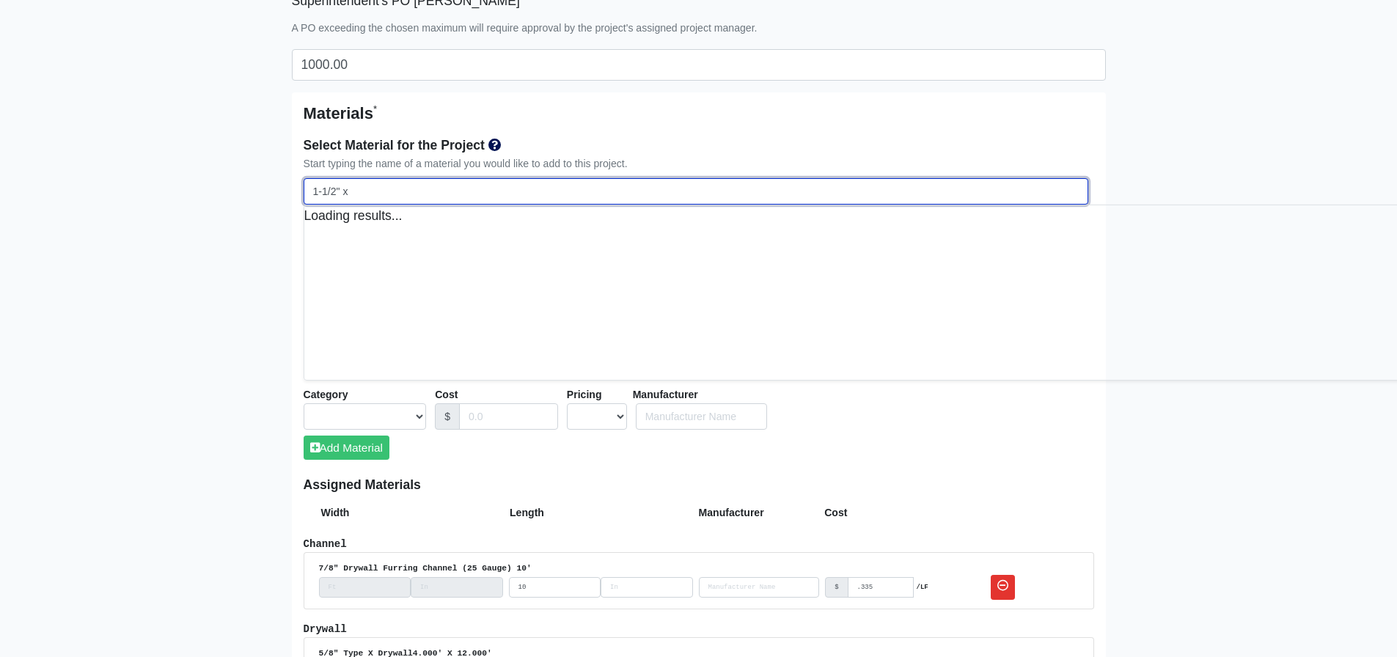
select select
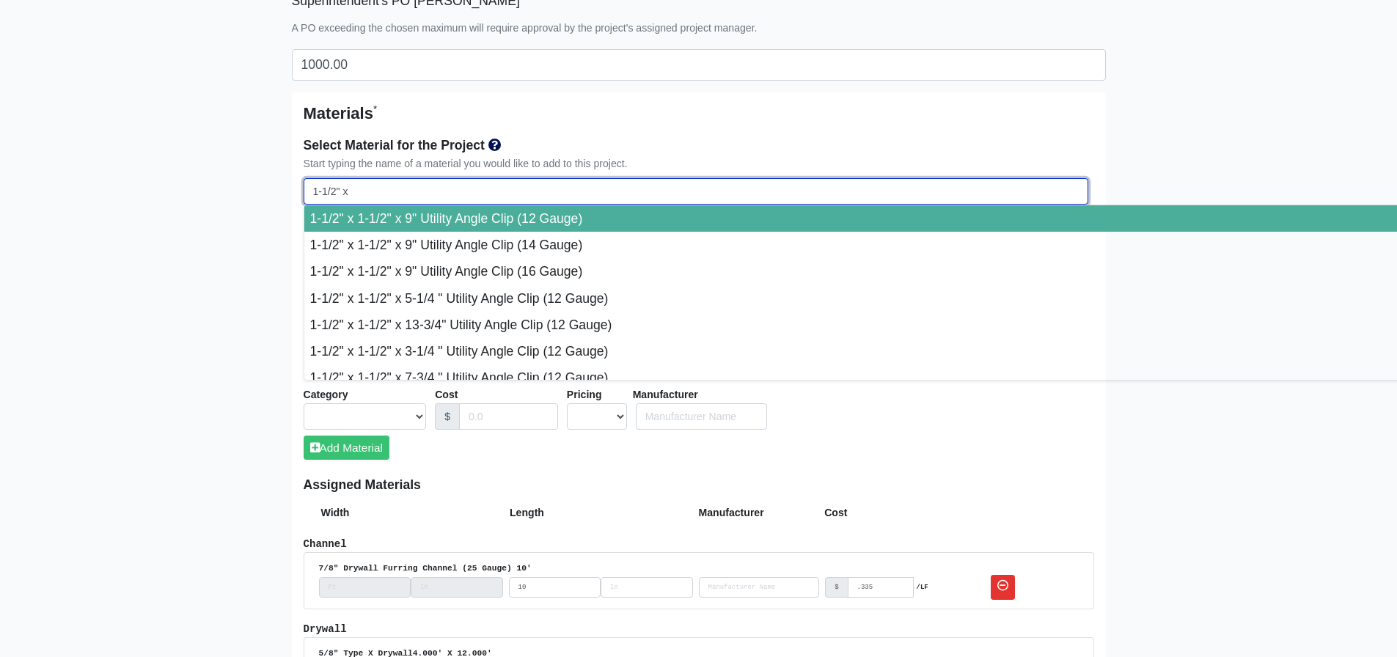
type input "1-1/2" x"
select select
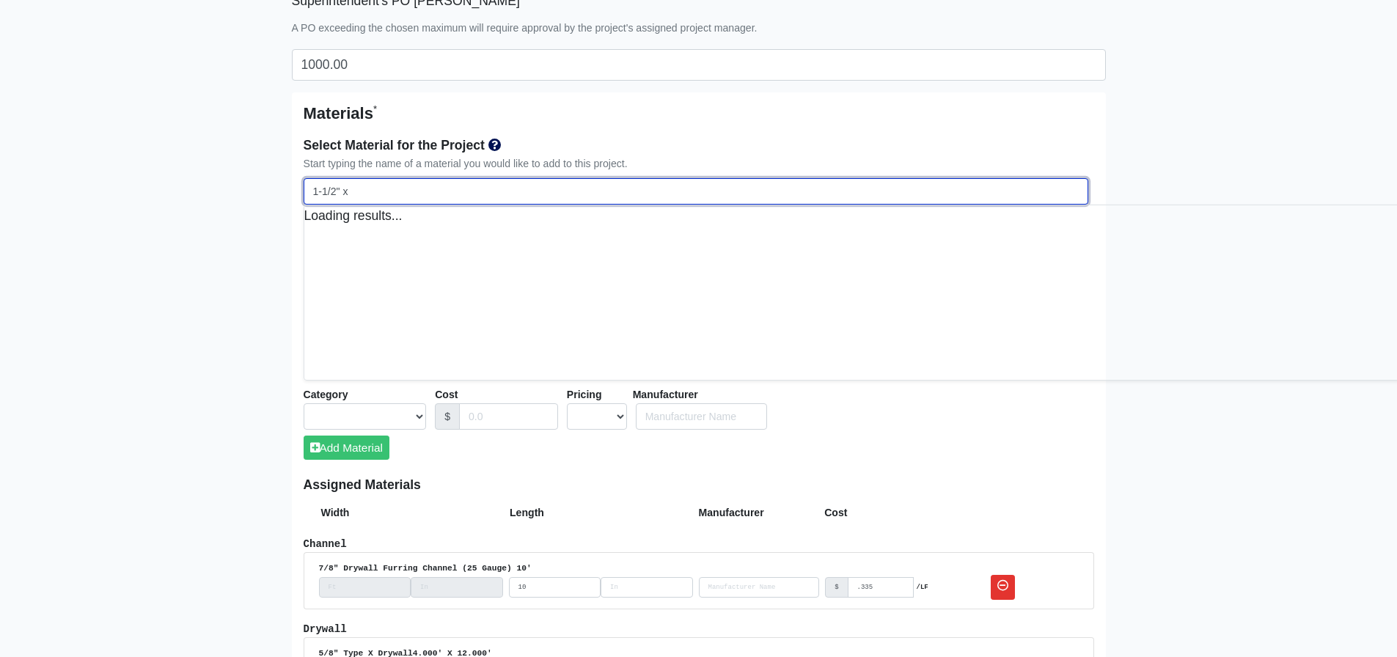
select select
type input "1-1/2" x 1"
select select
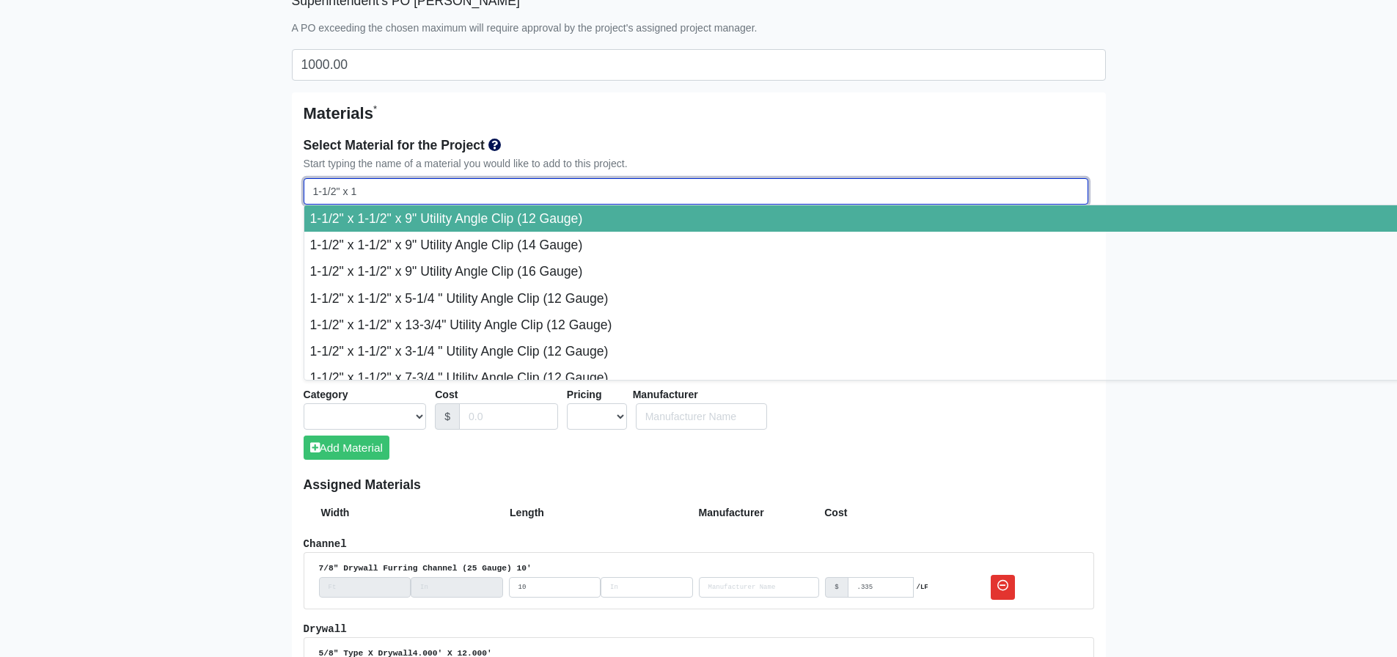
select select
type input "1-1/2" x 1/"
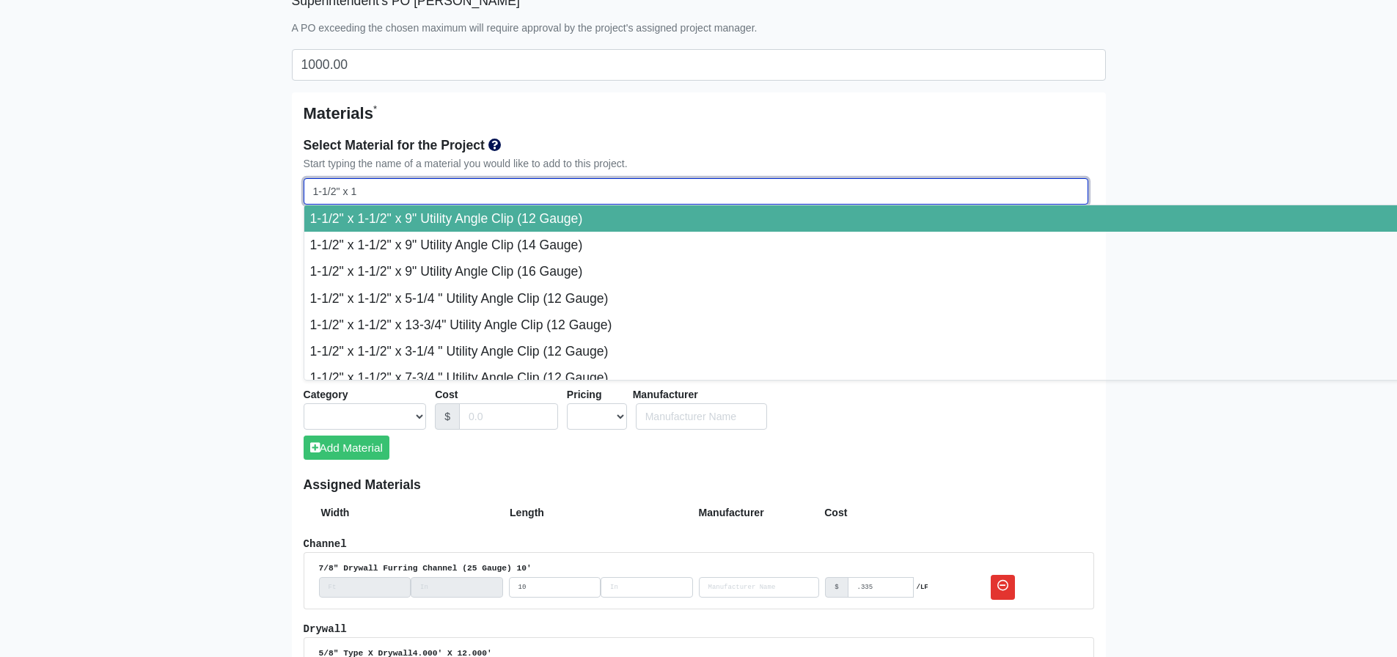
select select
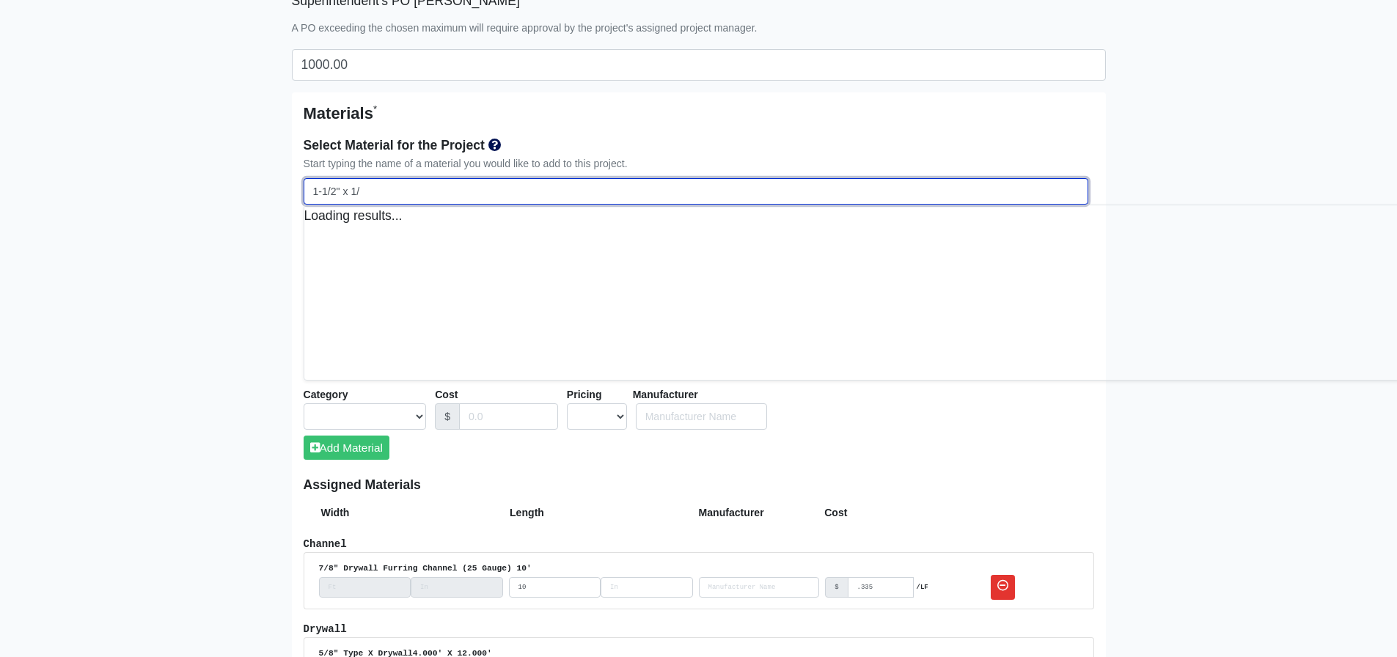
select select
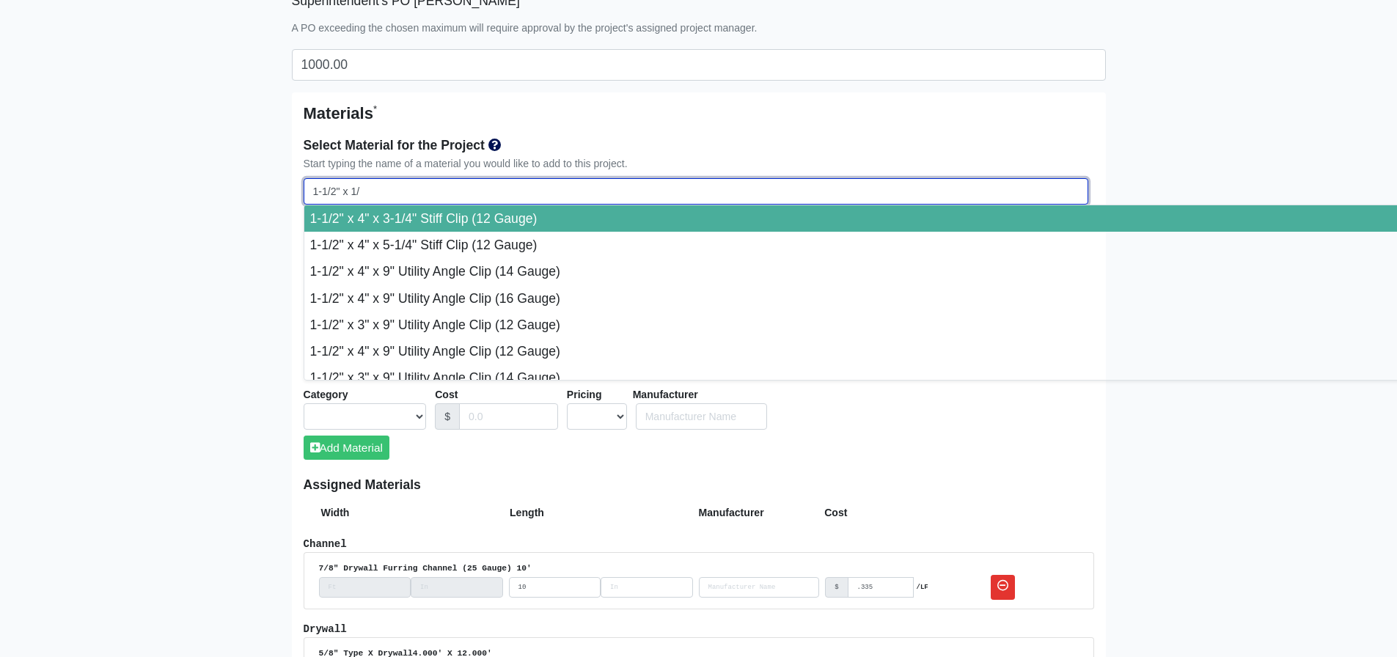
type input "1-1/2" x 1/2"
select select
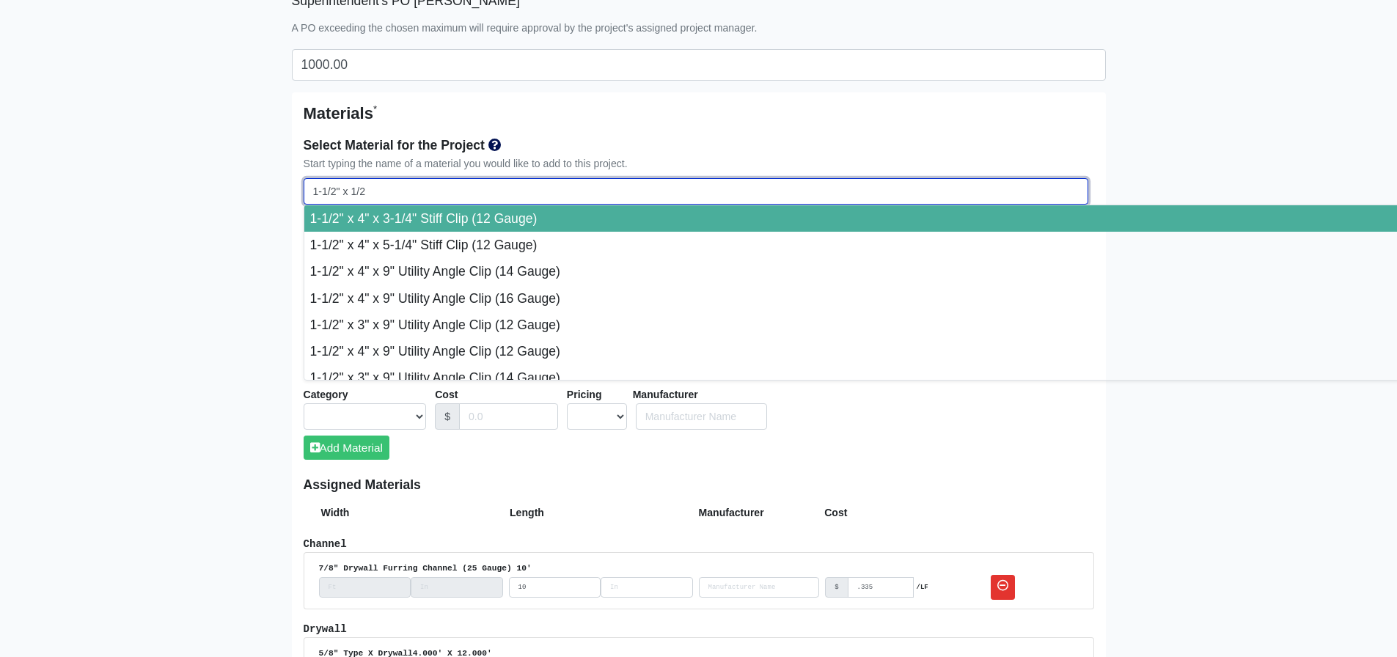
select select
type input "1-1/2" x 1/2""
select select
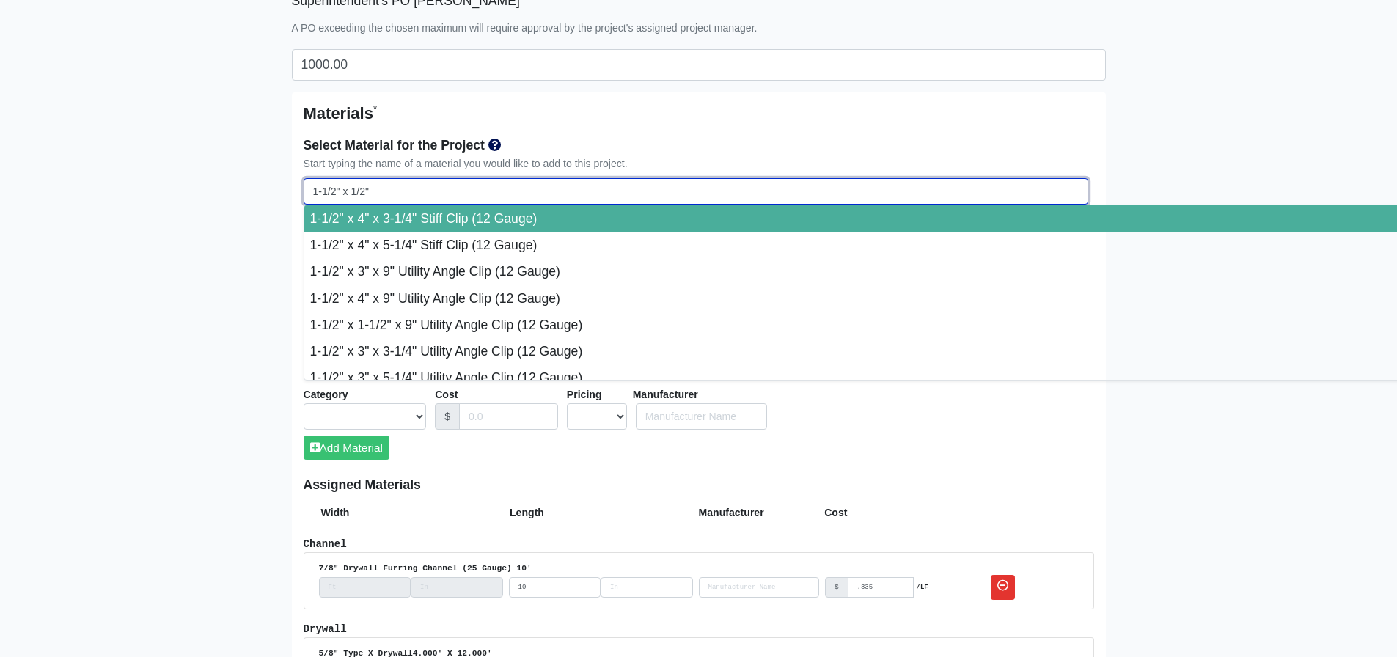
select select
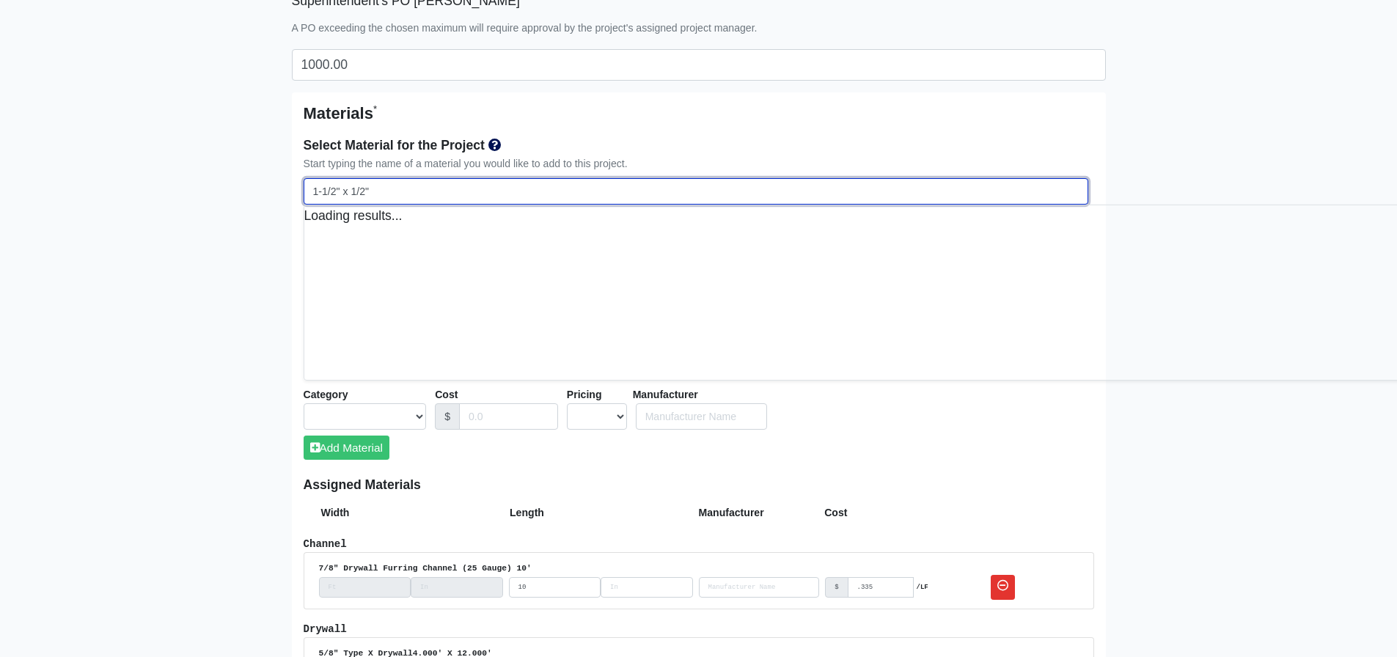
select select
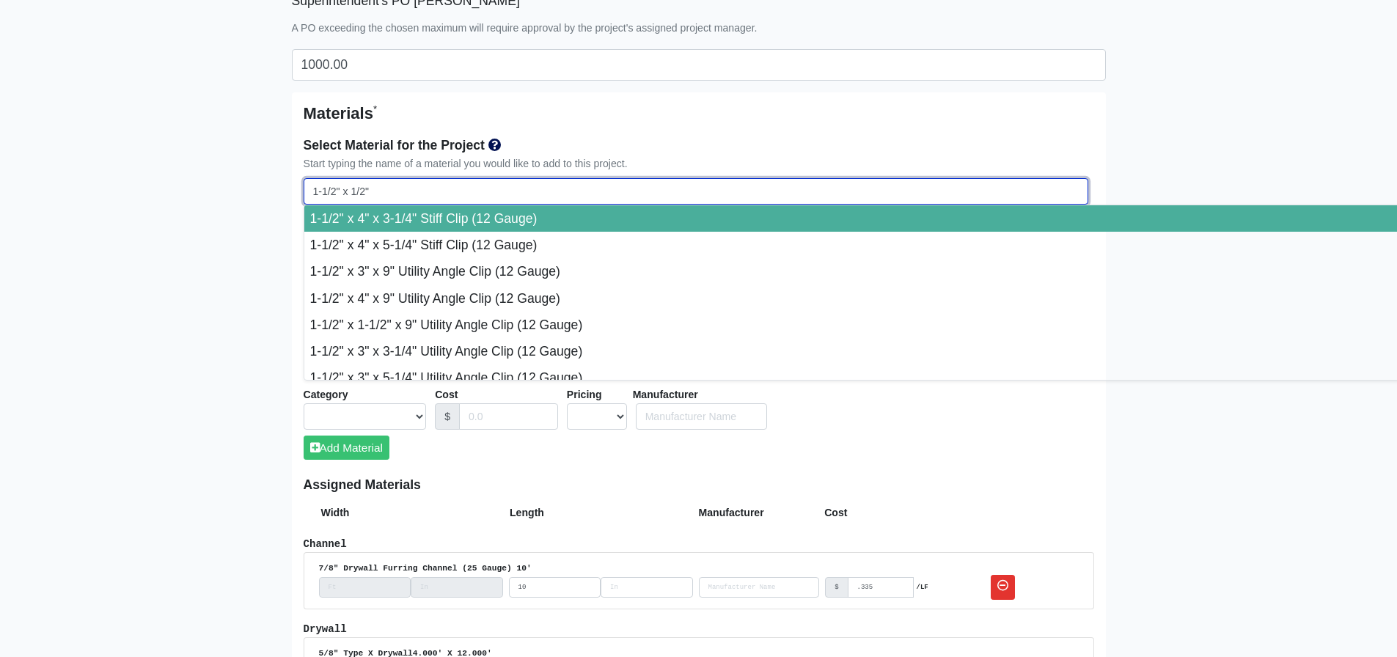
click at [354, 189] on input "1-1/2" x 1/2"" at bounding box center [696, 191] width 785 height 27
click at [351, 191] on input "1-1/2" x 1/2"" at bounding box center [696, 191] width 785 height 27
type input "1-1/2" x 11/2""
select select
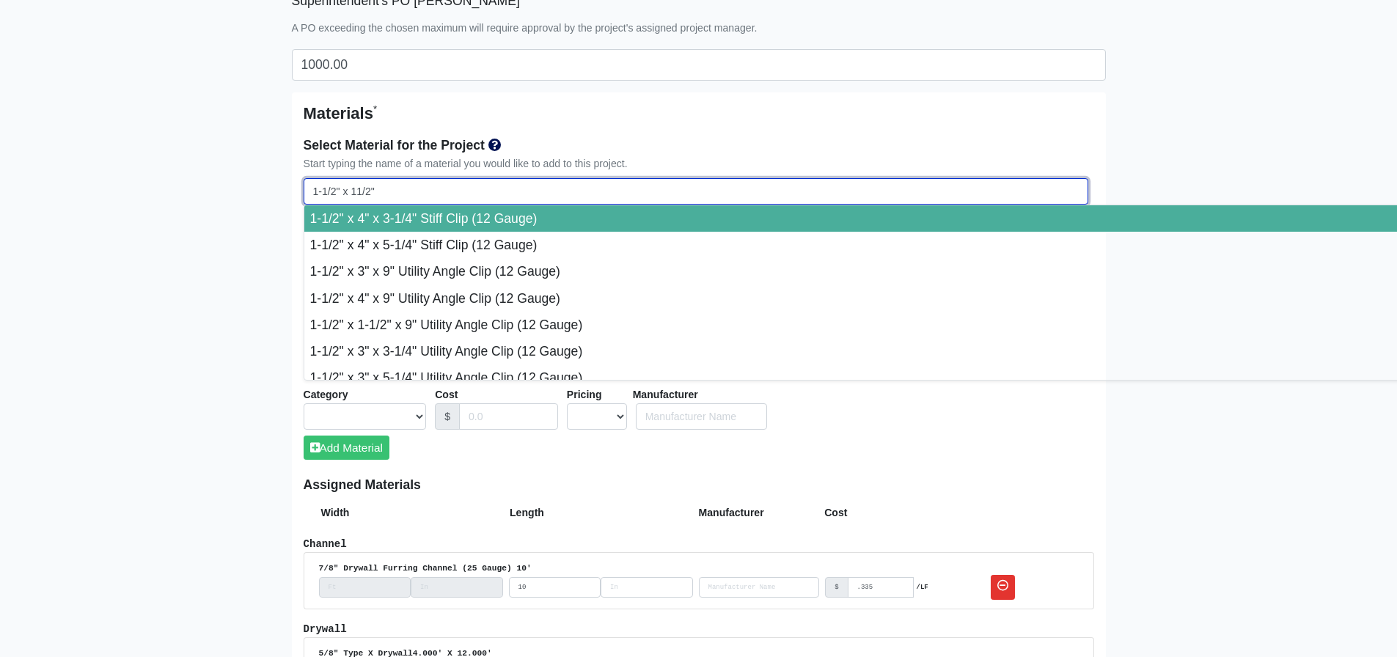
select select
type input "1-1/2" x 1-1/2""
select select
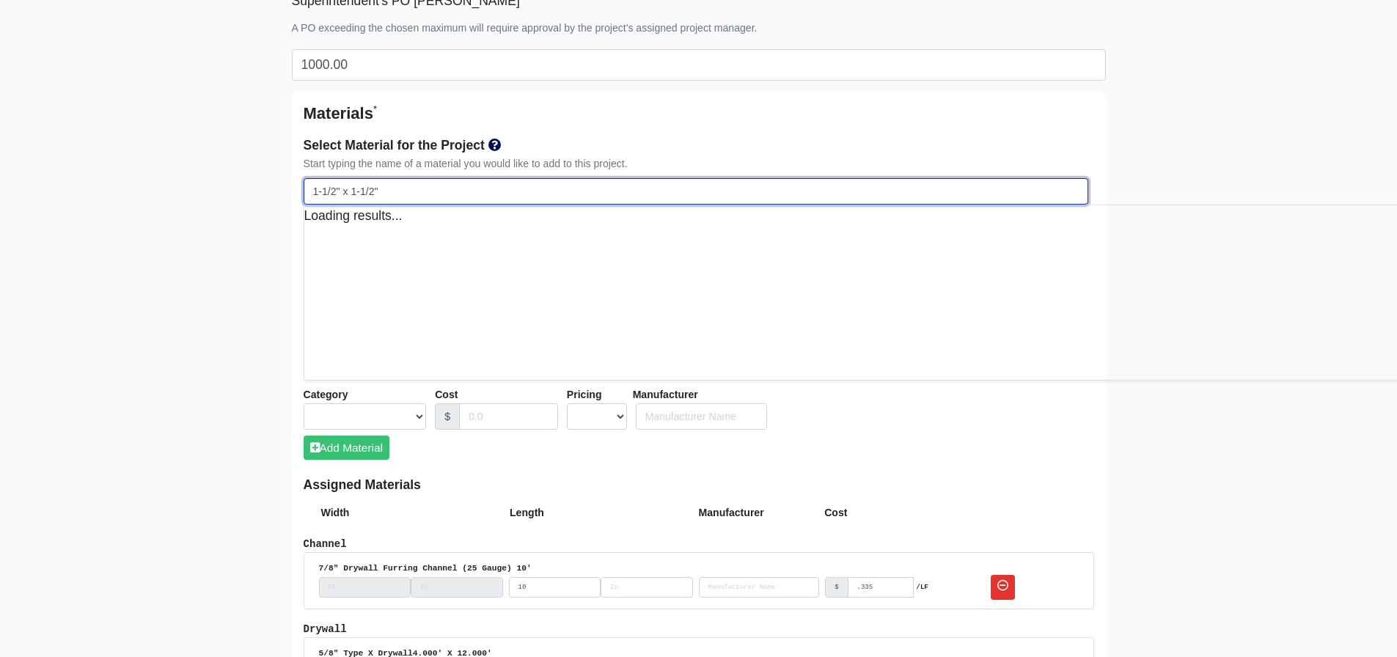
select select
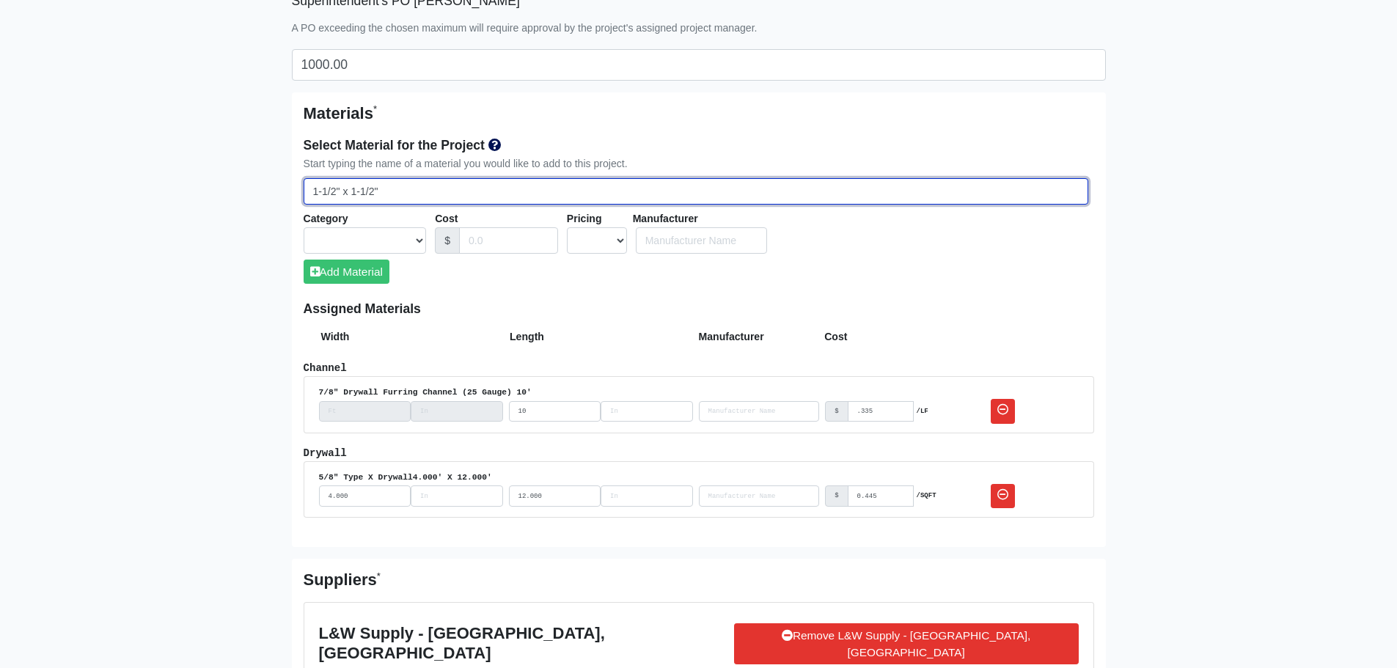
click at [449, 189] on input "1-1/2" x 1-1/2"" at bounding box center [696, 191] width 785 height 27
type input "1-1/2" x 1-1/2""
select select
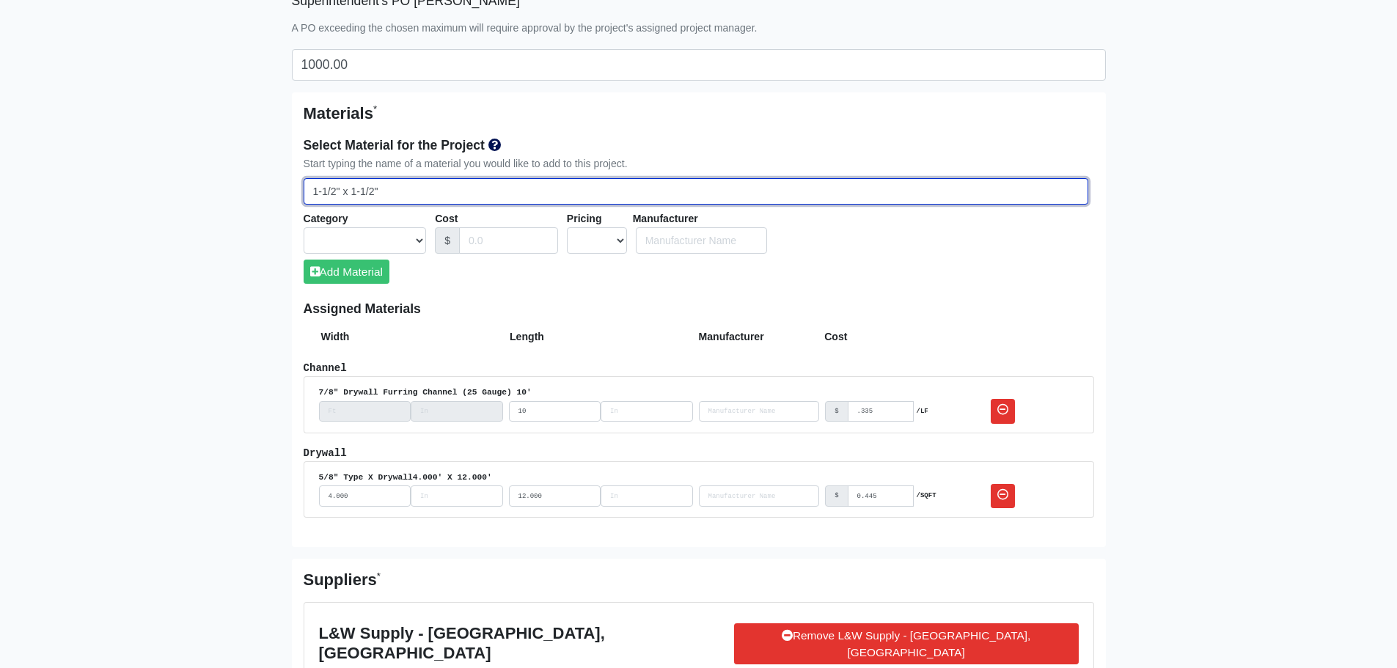
select select
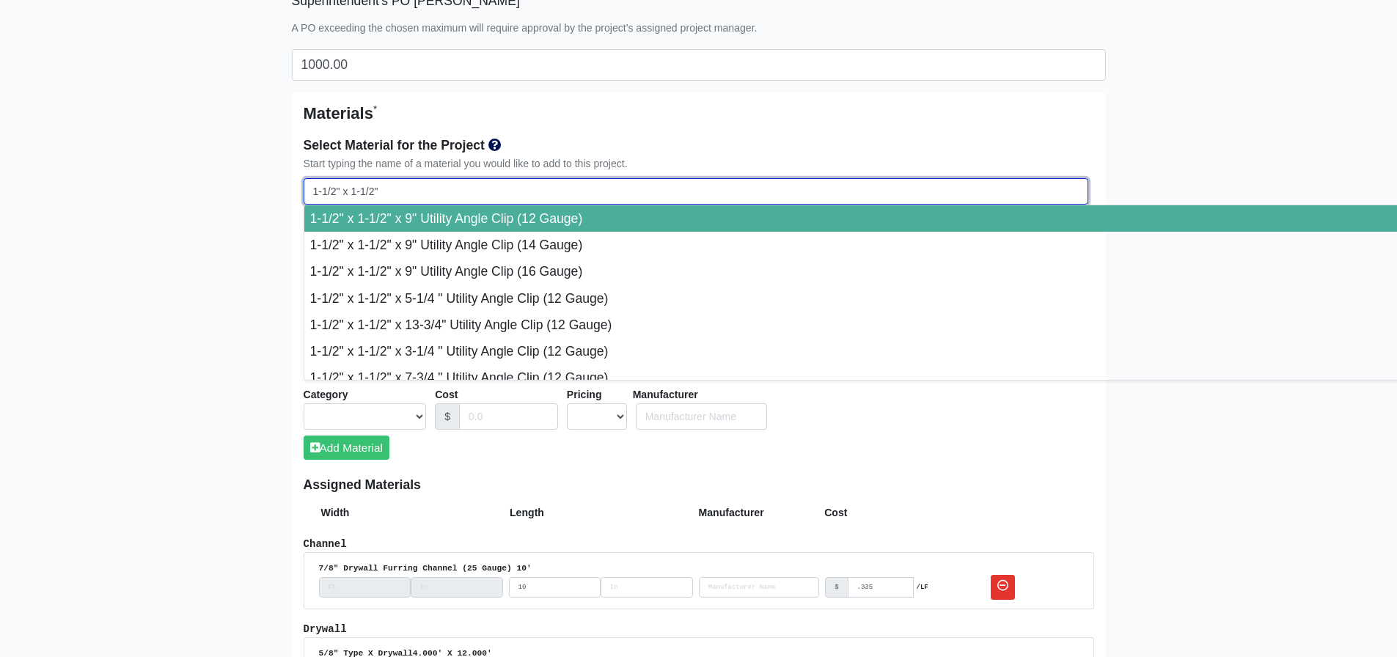
type input "1-1/2" x 1-1/2" A"
select select
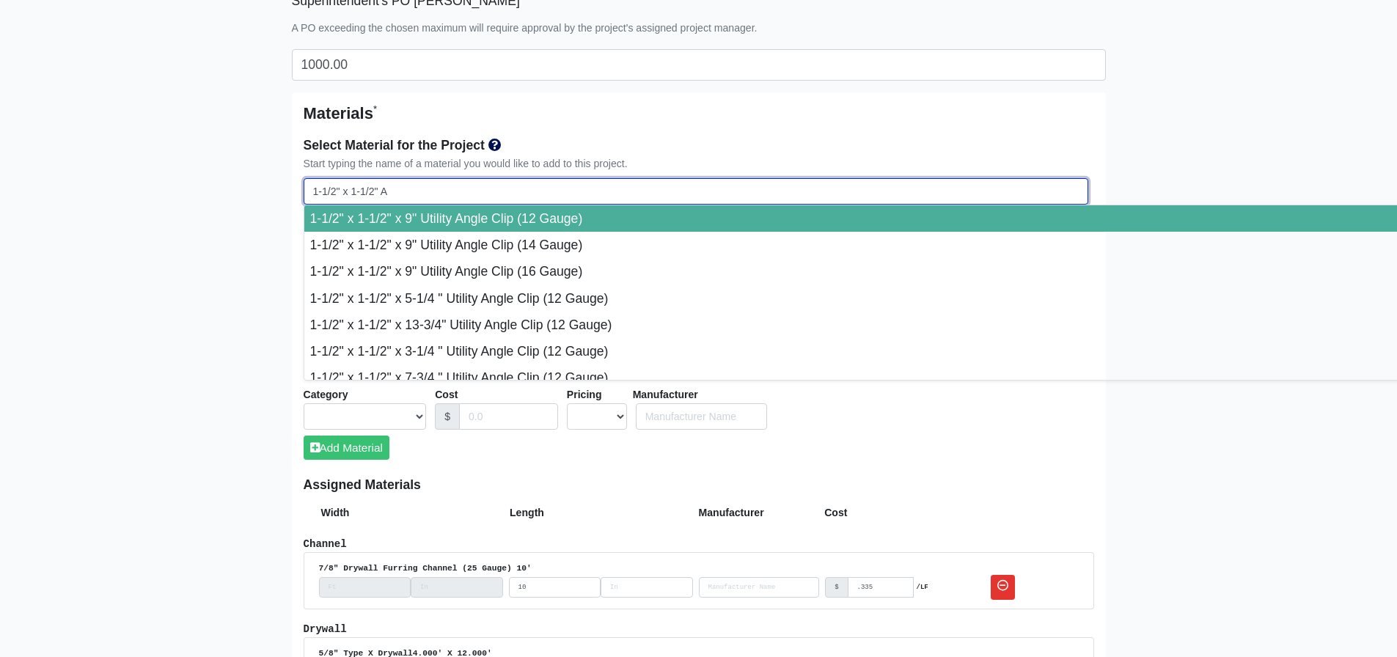
type input "1-1/2" x 1-1/2" An"
select select
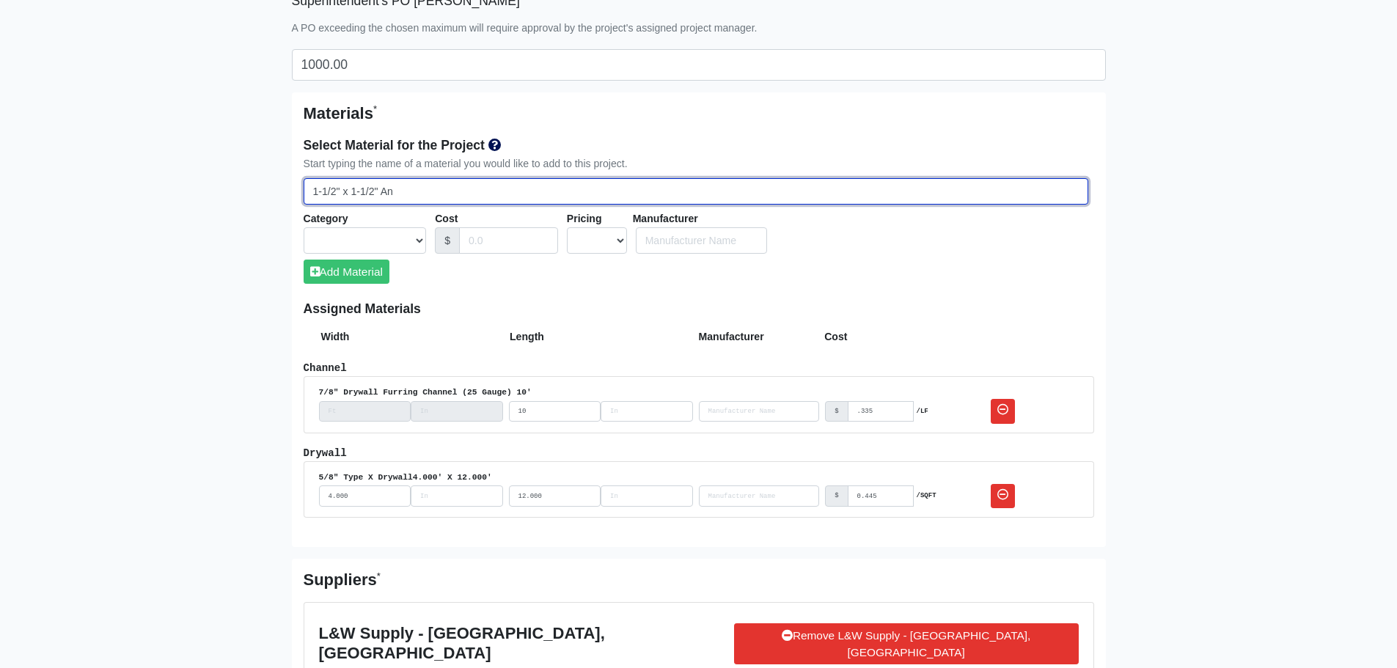
type input "1-1/2" x 1-1/2" Ang"
select select
type input "1-1/2" x 1-1/2" Angl"
select select
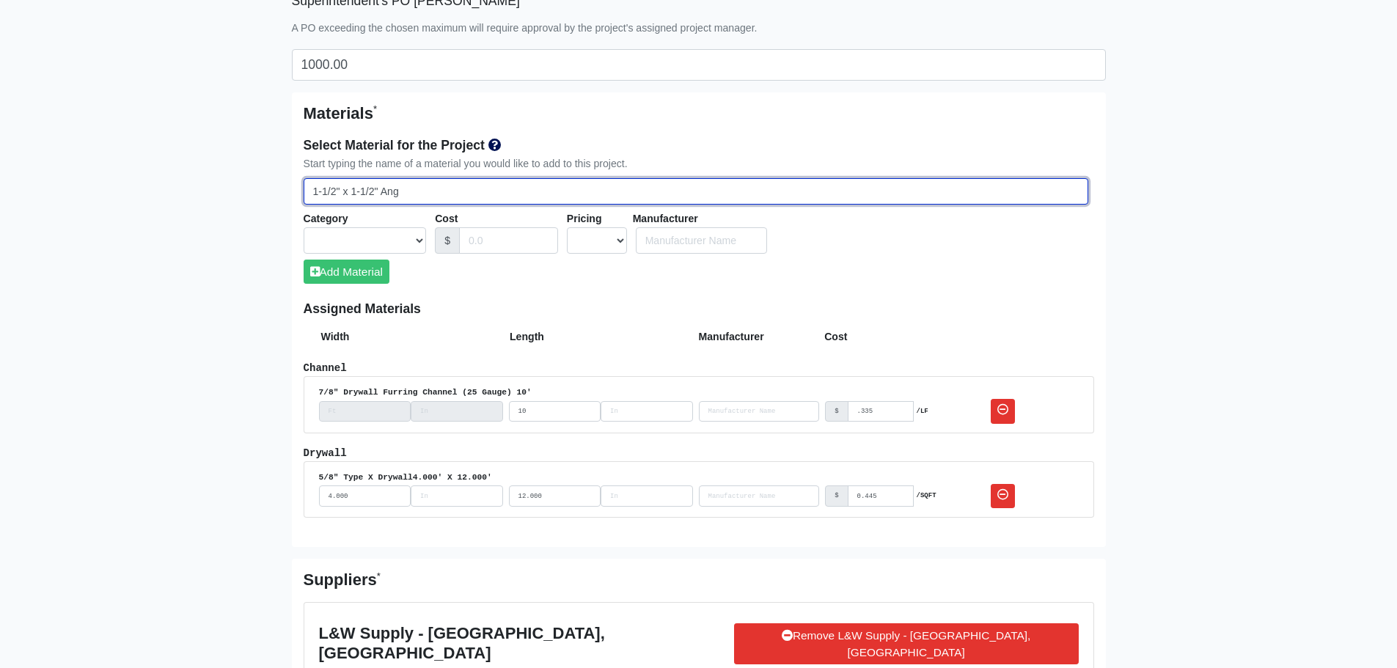
select select
type input "1-1/2" x 1-1/2" Angle"
select select
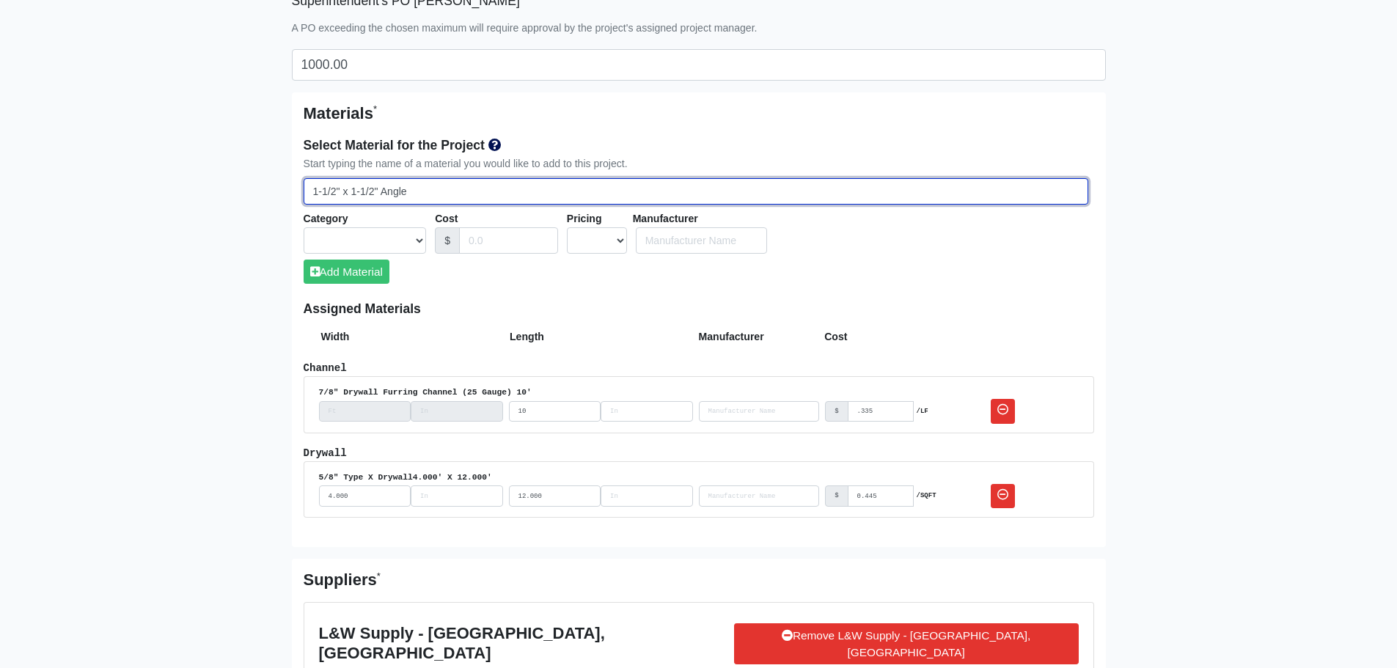
select select
type input "1-1/2" x 1-1/2" Angle"
select select
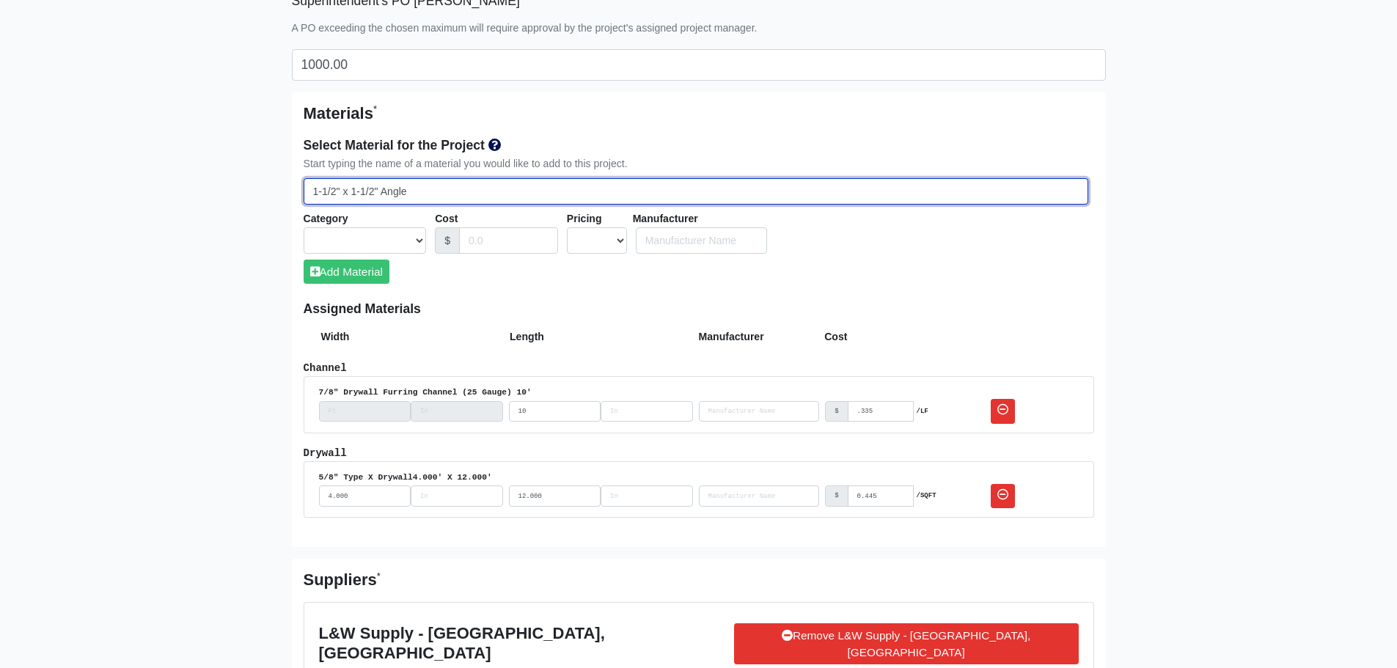
select select
type input "1-1/2" x 1-1/2" Angle 2"
select select
type input "1-1/2" x 1-1/2" Angle 25"
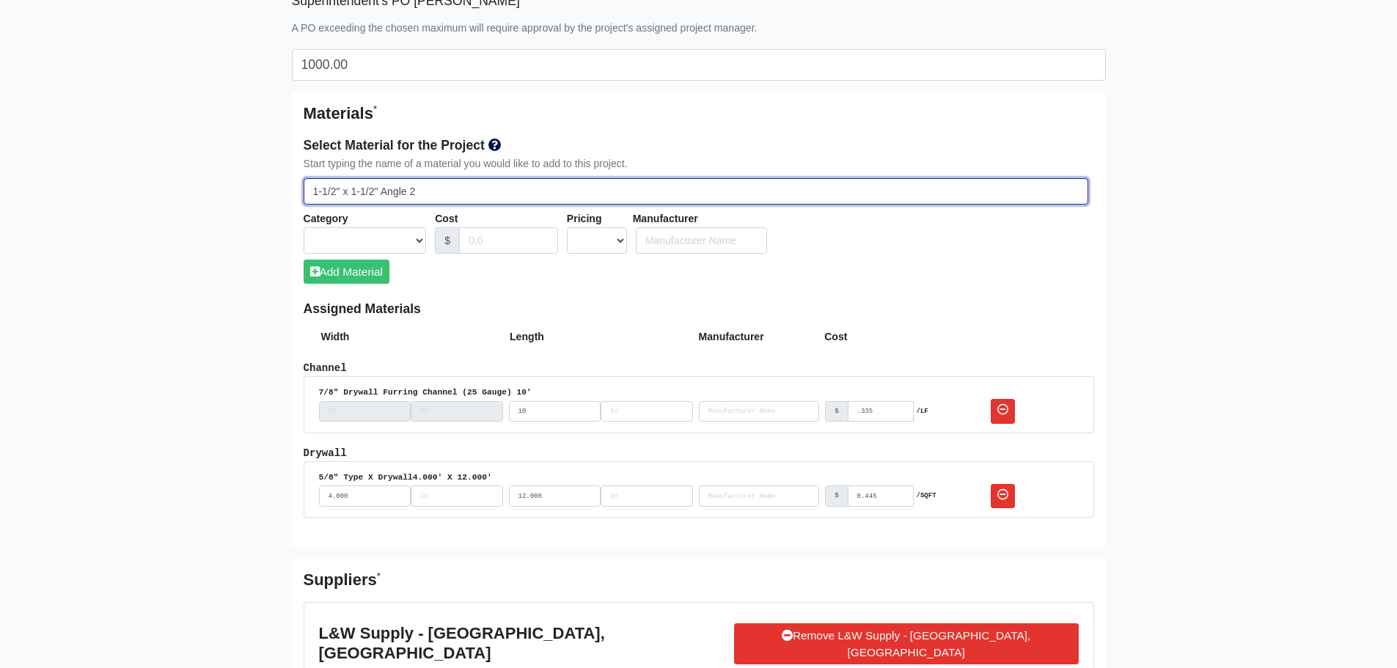
select select
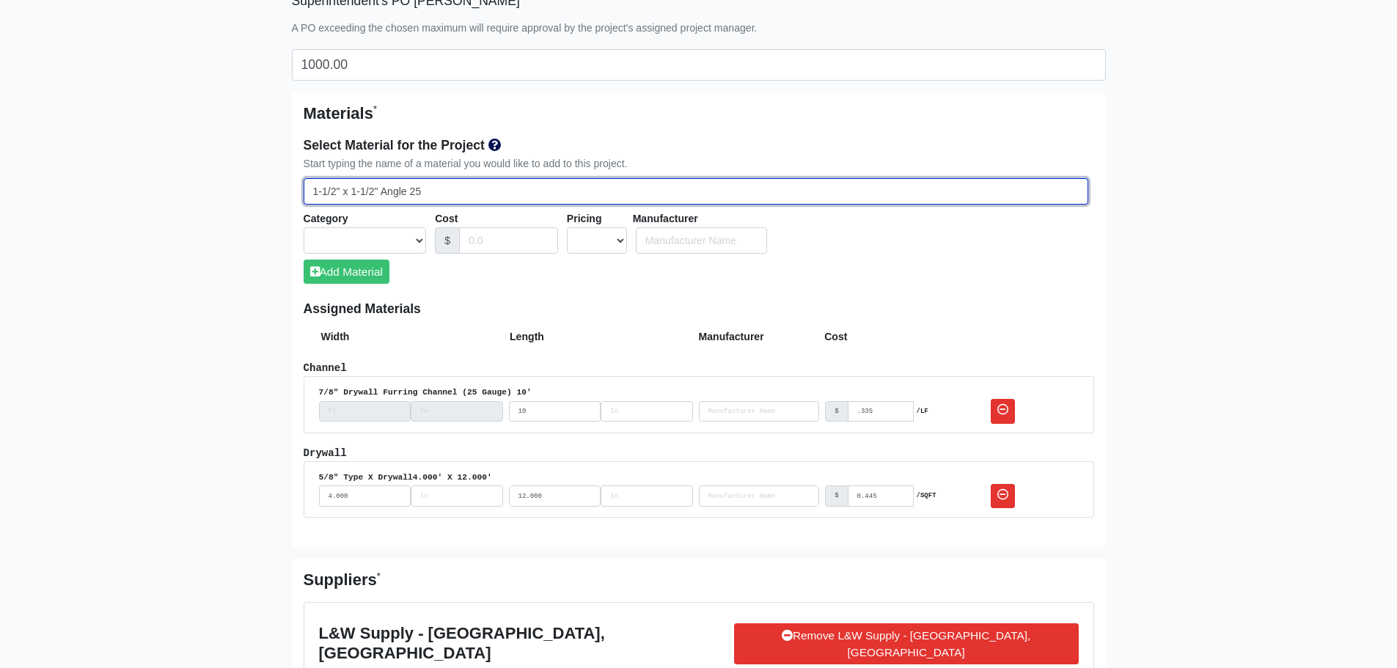
select select
type input "1-1/2" x 1-1/2" Angle 25g"
select select
type input "1-1/2" x 1-1/2" Angle 25ga"
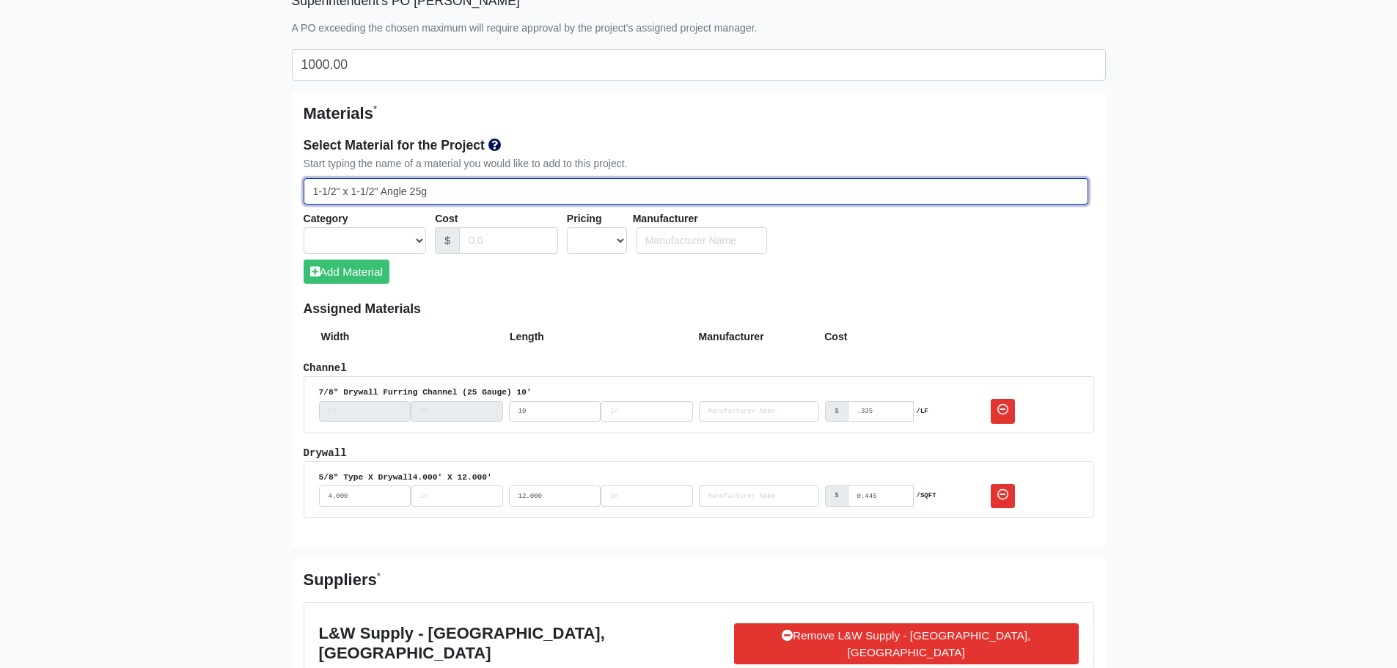
select select
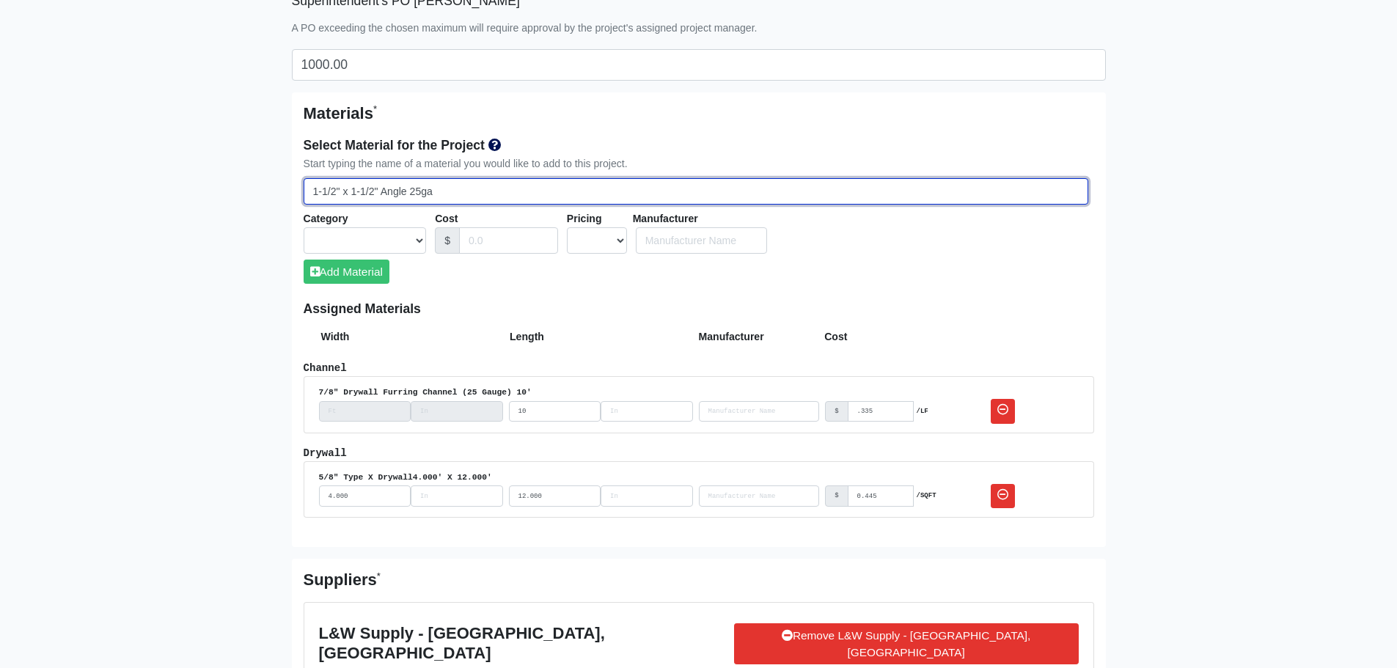
select select
type input "1-1/2" x 1-1/2" Angle 25g"
select select
type input "1-1/2" x 1-1/2" Angle 25"
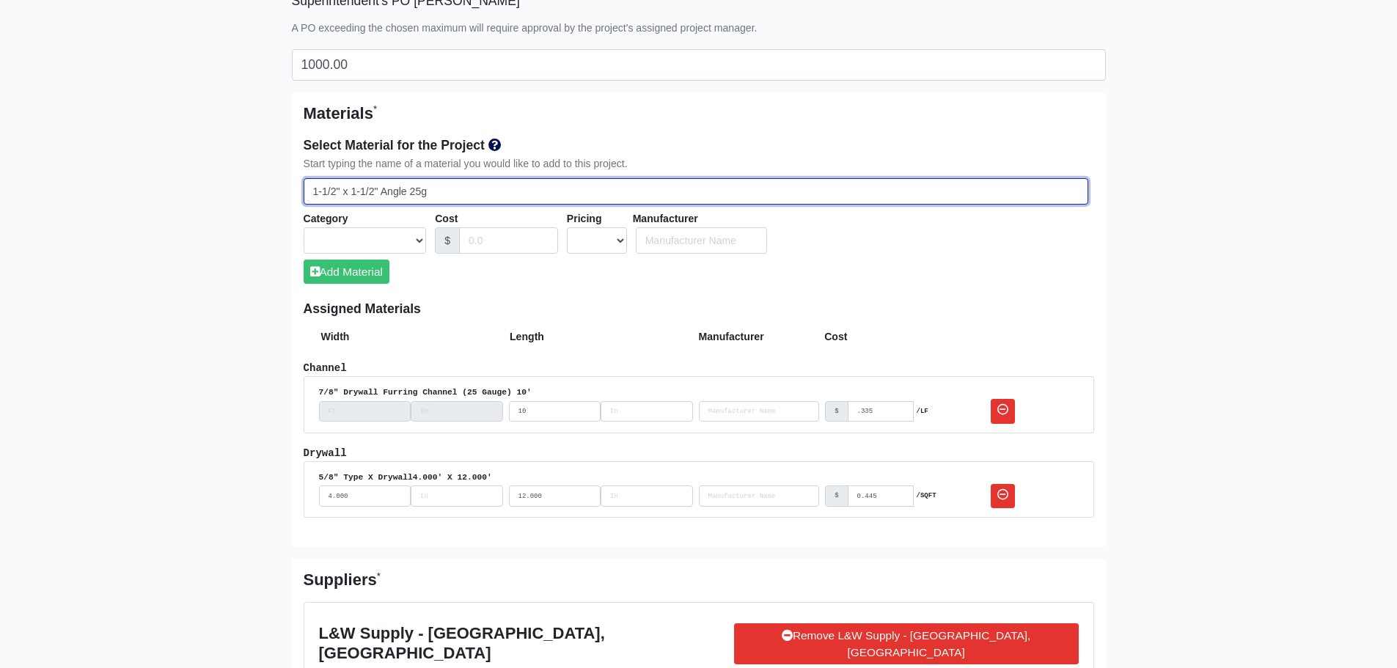
select select
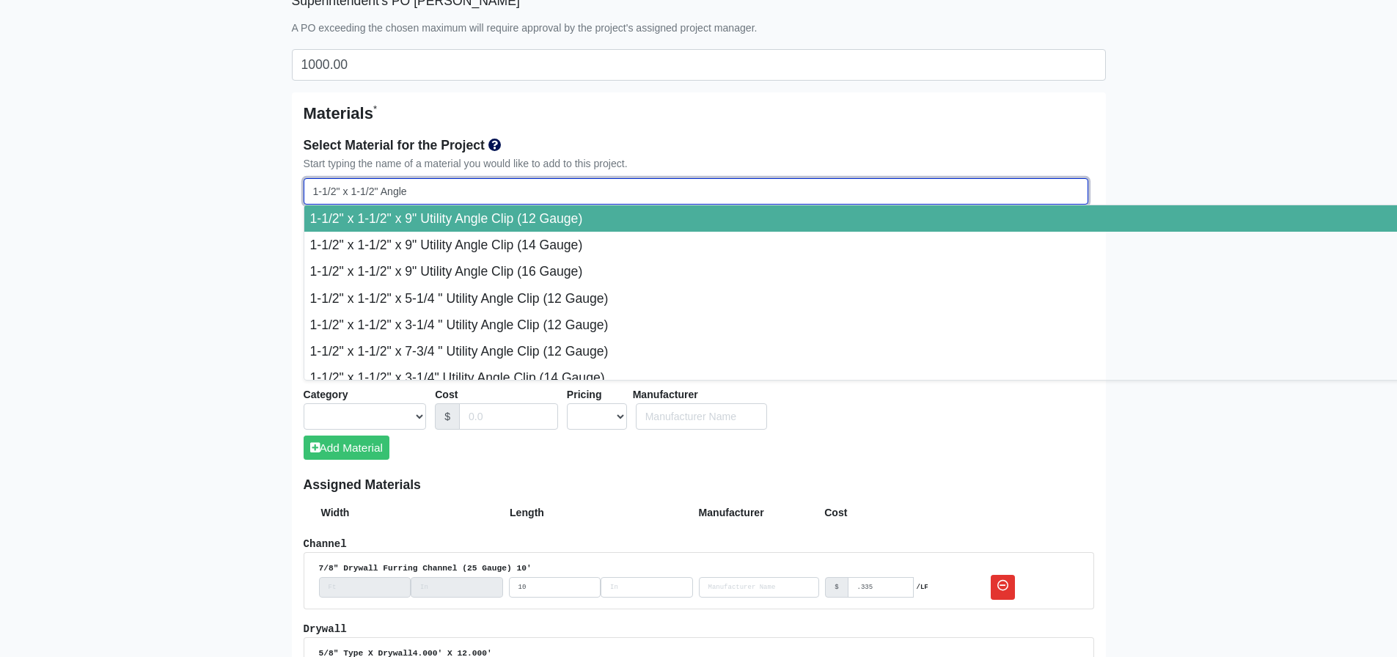
click at [436, 188] on input "1-1/2" x 1-1/2" Angle" at bounding box center [696, 191] width 785 height 27
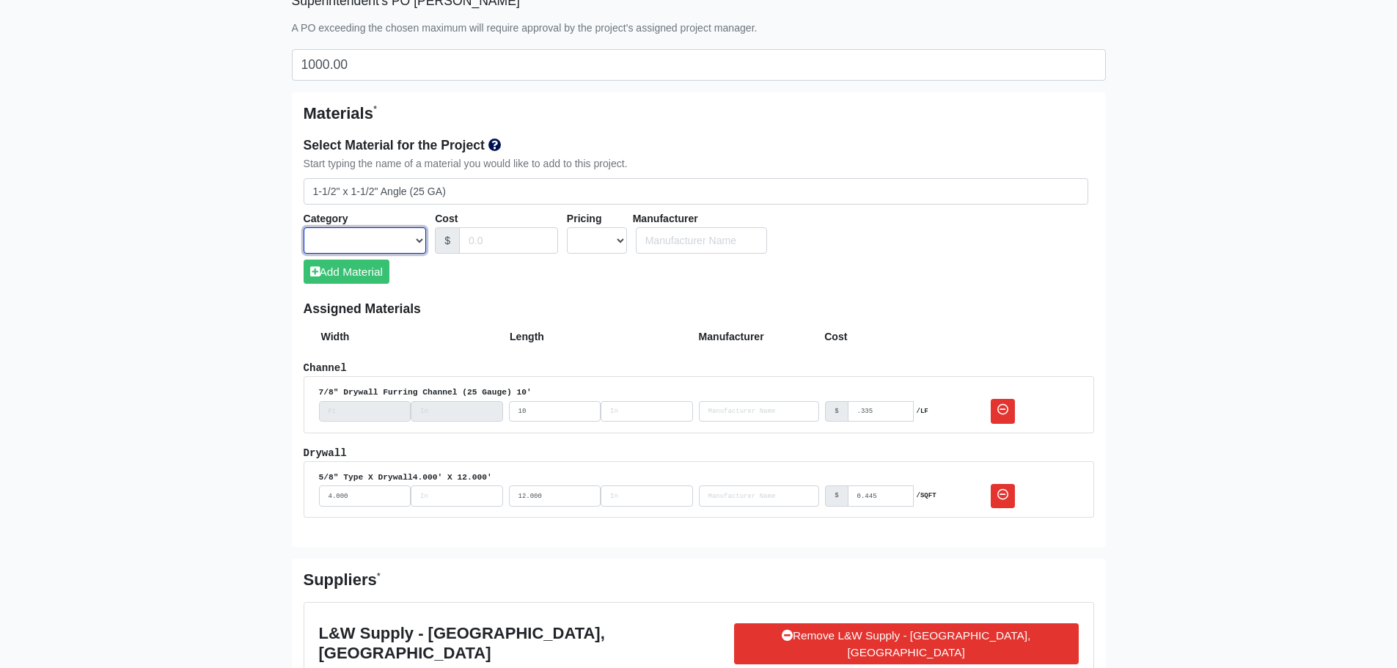
click at [415, 239] on select "Acoustical Ceilings Baffles and Blades Caulk Channel Clean Up Clouds & Canopies…" at bounding box center [365, 240] width 123 height 27
click at [415, 240] on select "Acoustical Ceilings Baffles and Blades Caulk Channel Clean Up Clouds & Canopies…" at bounding box center [365, 240] width 123 height 27
click at [415, 245] on select "Acoustical Ceilings Baffles and Blades Caulk Channel Clean Up Clouds & Canopies…" at bounding box center [365, 240] width 123 height 27
click at [415, 239] on select "Acoustical Ceilings Baffles and Blades Caulk Channel Clean Up Clouds & Canopies…" at bounding box center [365, 240] width 123 height 27
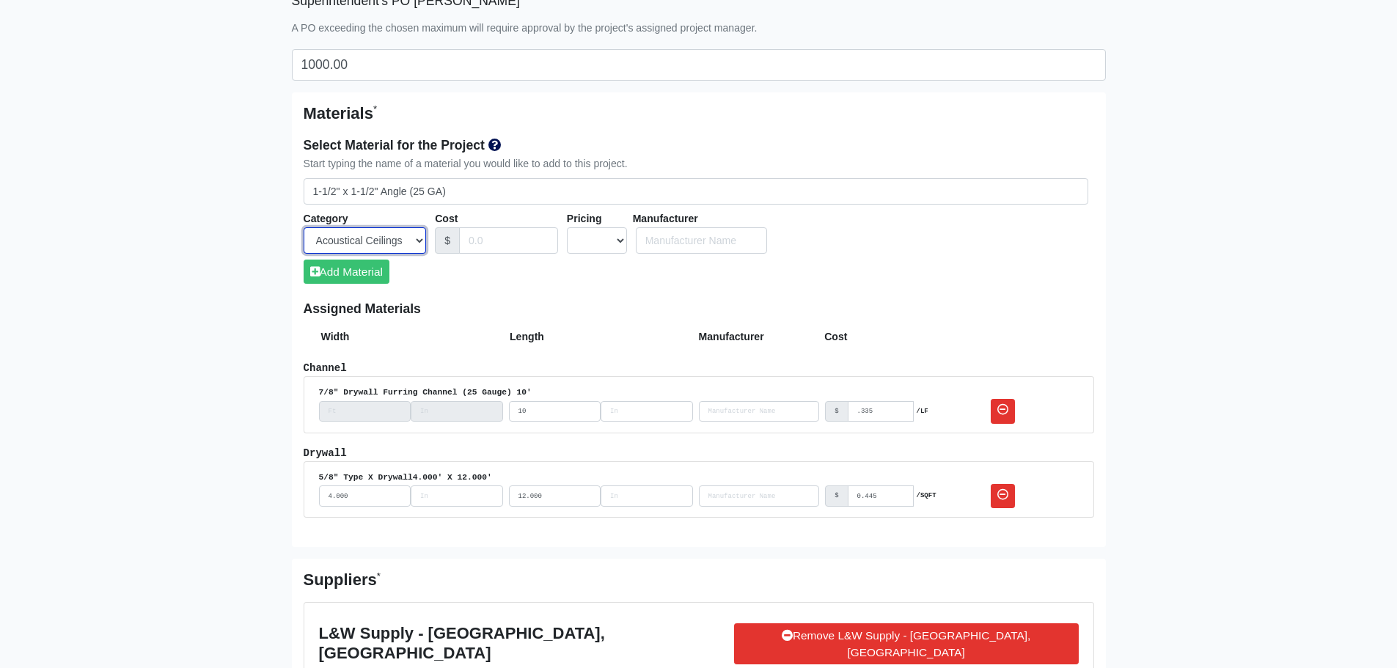
click at [304, 227] on select "Acoustical Ceilings Baffles and Blades Caulk Channel Clean Up Clouds & Canopies…" at bounding box center [365, 240] width 123 height 27
click at [497, 240] on input "Cost" at bounding box center [508, 240] width 99 height 27
click at [606, 238] on select "UNIT MLF LF MSQFT SQFT" at bounding box center [597, 240] width 60 height 27
click at [567, 227] on select "UNIT MLF LF MSQFT SQFT" at bounding box center [597, 240] width 60 height 27
click at [601, 236] on select "UNIT MLF LF MSQFT SQFT" at bounding box center [597, 240] width 60 height 27
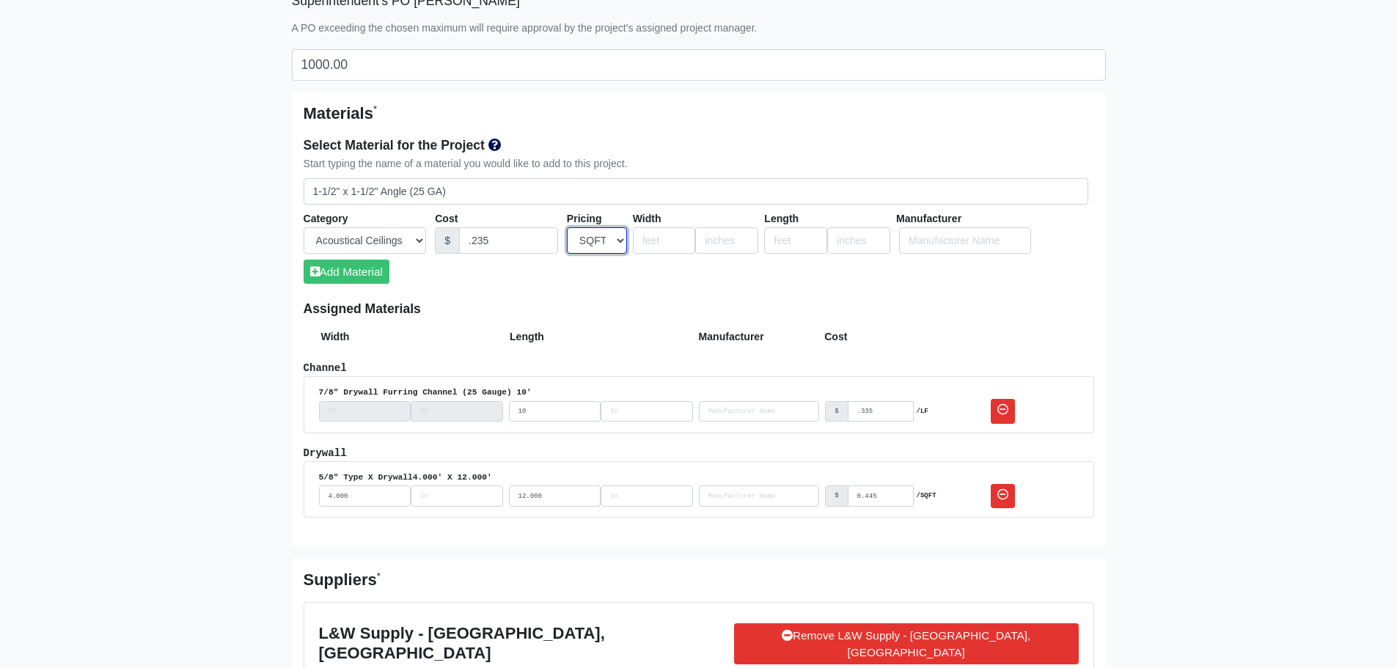
click at [624, 246] on select "UNIT MLF LF MSQFT SQFT" at bounding box center [597, 240] width 60 height 27
click at [661, 294] on div "Select Material for the Project Start typing the name of a material you would l…" at bounding box center [699, 215] width 790 height 172
drag, startPoint x: 996, startPoint y: 417, endPoint x: 761, endPoint y: 51, distance: 435.6
click at [996, 417] on link at bounding box center [1003, 411] width 24 height 24
